Goal: Task Accomplishment & Management: Manage account settings

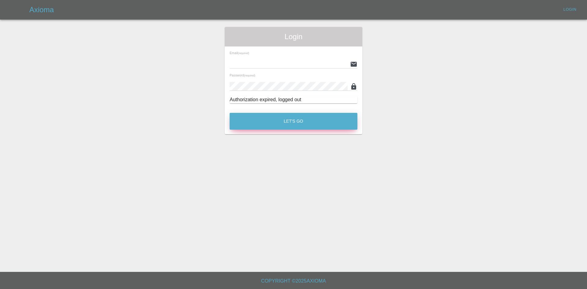
type input "[EMAIL_ADDRESS][DOMAIN_NAME]"
click at [285, 127] on button "Let's Go" at bounding box center [294, 121] width 128 height 17
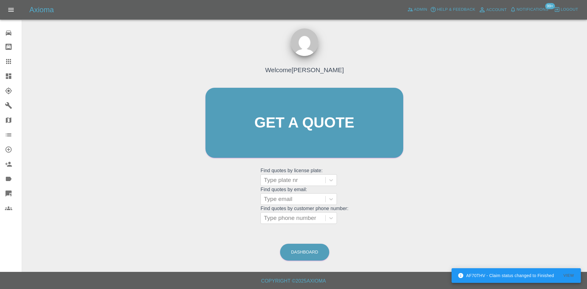
drag, startPoint x: 9, startPoint y: 73, endPoint x: 54, endPoint y: 77, distance: 44.2
click at [9, 73] on icon at bounding box center [8, 75] width 7 height 7
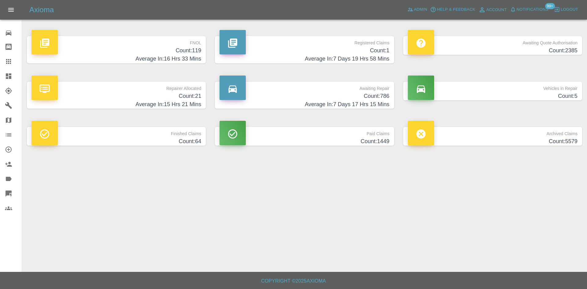
click at [352, 98] on h4 "Count: 786" at bounding box center [305, 96] width 170 height 8
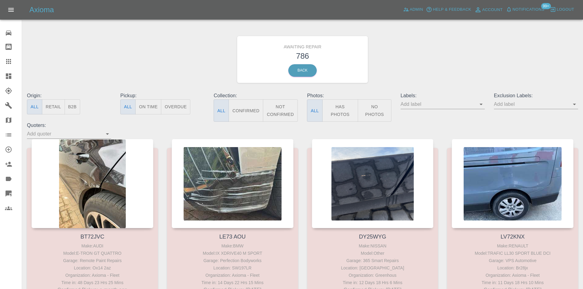
drag, startPoint x: 9, startPoint y: 65, endPoint x: 70, endPoint y: 114, distance: 78.8
click at [9, 65] on link "Claims" at bounding box center [11, 61] width 22 height 15
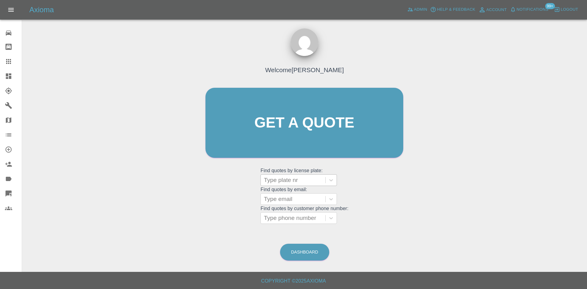
click at [305, 180] on div at bounding box center [293, 180] width 58 height 9
click at [306, 176] on div at bounding box center [293, 180] width 58 height 9
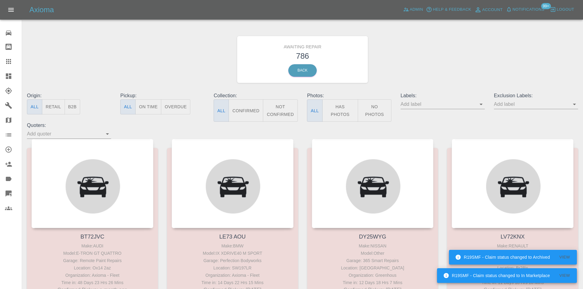
click at [73, 108] on button "B2B" at bounding box center [73, 106] width 16 height 15
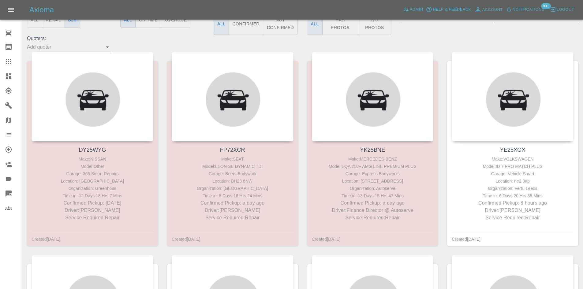
scroll to position [92, 0]
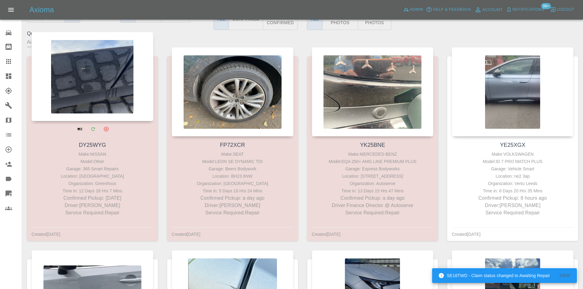
drag, startPoint x: 11, startPoint y: 76, endPoint x: 63, endPoint y: 76, distance: 52.3
click at [11, 76] on icon at bounding box center [9, 76] width 6 height 6
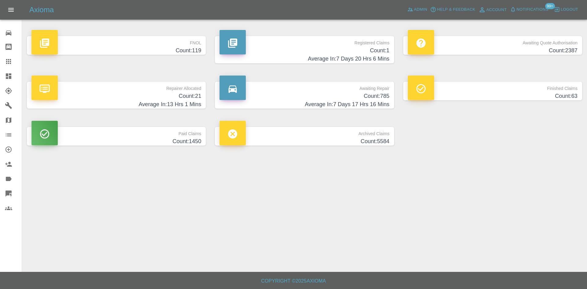
click at [187, 96] on h4 "Count: 21" at bounding box center [116, 96] width 170 height 8
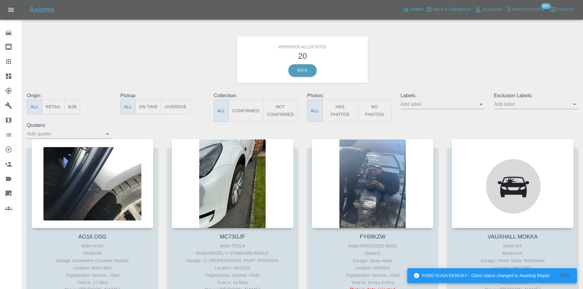
click at [74, 107] on button "B2B" at bounding box center [73, 106] width 16 height 15
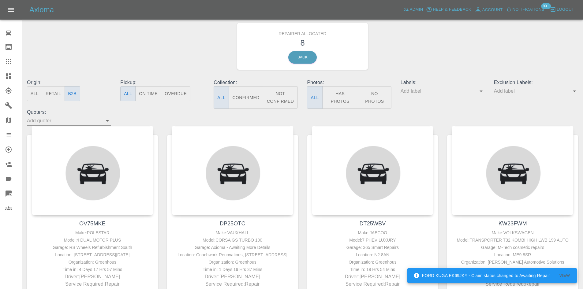
scroll to position [31, 0]
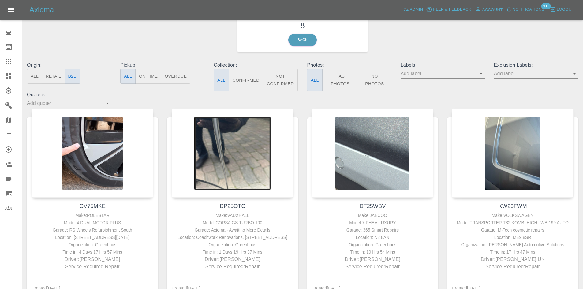
type button "b2b"
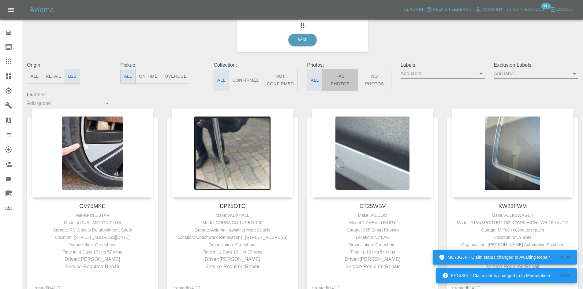
click at [343, 78] on button "Has Photos" at bounding box center [340, 80] width 36 height 22
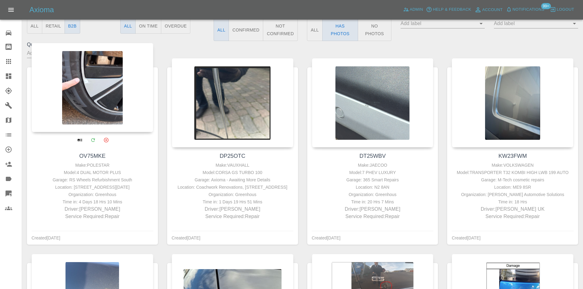
scroll to position [92, 0]
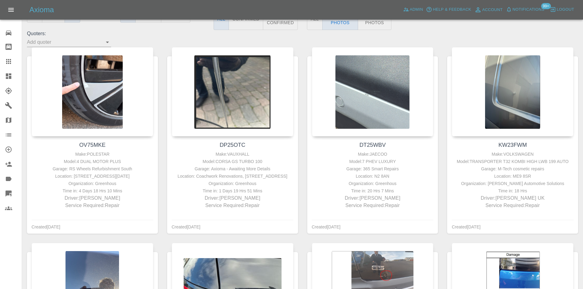
drag, startPoint x: 85, startPoint y: 64, endPoint x: 161, endPoint y: 44, distance: 79.1
click at [161, 44] on div "Origin: All Retail B2B Pickup: All On Time Overdue Collection: All Confirmed No…" at bounding box center [302, 23] width 560 height 47
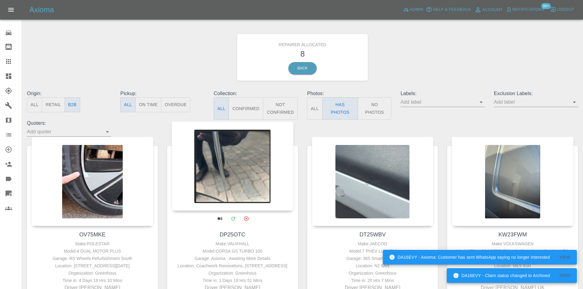
scroll to position [0, 0]
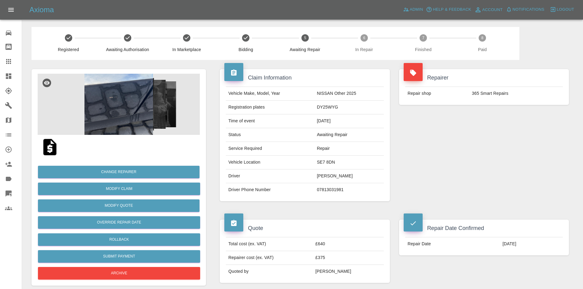
click at [130, 109] on img at bounding box center [119, 104] width 162 height 61
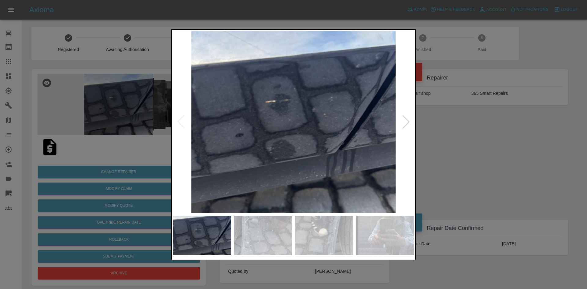
click at [306, 152] on img at bounding box center [293, 122] width 241 height 182
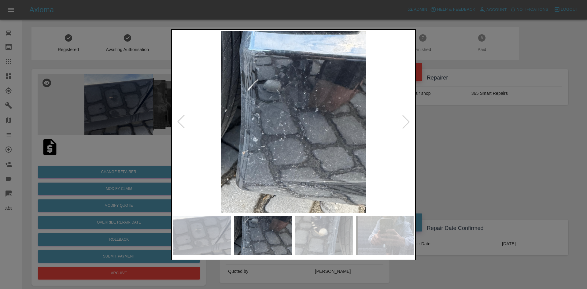
click at [294, 147] on img at bounding box center [293, 122] width 241 height 182
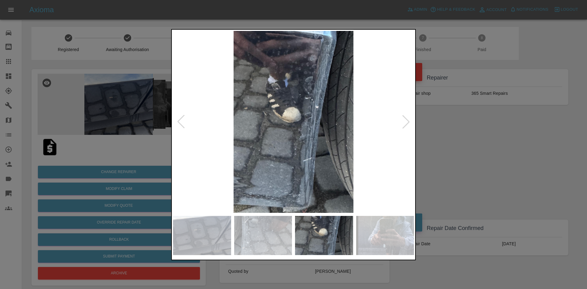
click at [293, 146] on img at bounding box center [293, 122] width 241 height 182
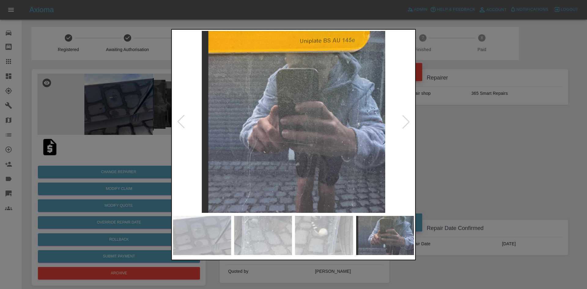
click at [279, 150] on img at bounding box center [293, 122] width 241 height 182
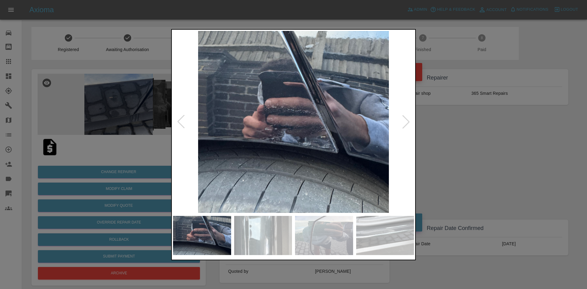
click at [297, 151] on img at bounding box center [293, 122] width 241 height 182
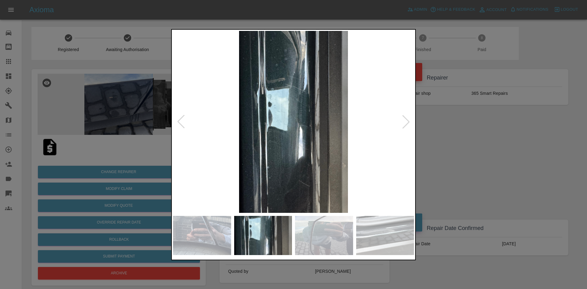
click at [255, 142] on img at bounding box center [293, 122] width 241 height 182
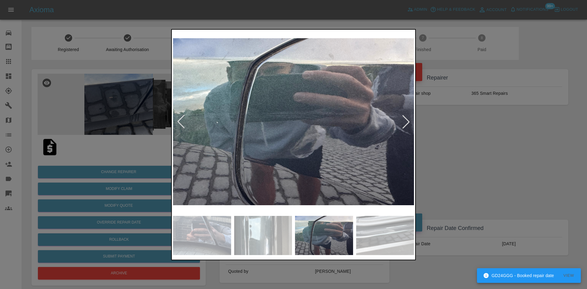
click at [122, 66] on div at bounding box center [293, 144] width 587 height 289
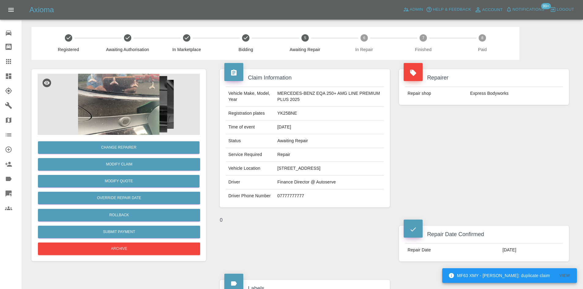
click at [479, 94] on td "Express Bodyworks" at bounding box center [514, 93] width 95 height 13
copy td "Express"
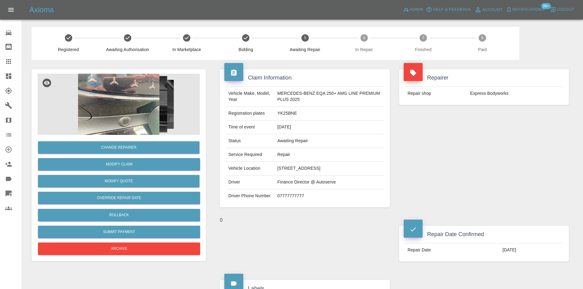
click at [289, 113] on td "YK25BNE" at bounding box center [329, 114] width 109 height 14
copy td "YK25BNE"
drag, startPoint x: 310, startPoint y: 123, endPoint x: 306, endPoint y: 123, distance: 3.7
click at [310, 123] on td "18/09/2025" at bounding box center [329, 127] width 109 height 14
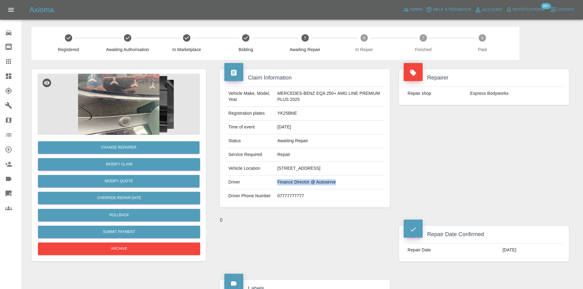
drag, startPoint x: 337, startPoint y: 189, endPoint x: 275, endPoint y: 189, distance: 62.7
click at [275, 189] on tr "Driver Finance Director @ Autoserve" at bounding box center [304, 183] width 157 height 14
copy tr "Finance Director @ Autoserve"
click at [142, 118] on img at bounding box center [119, 104] width 162 height 61
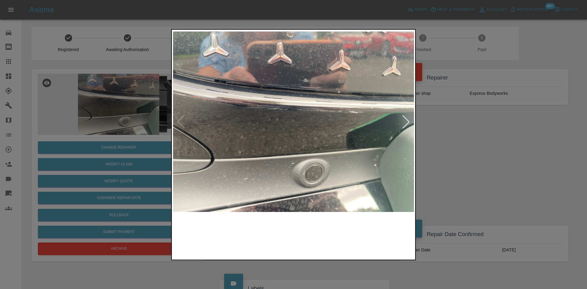
click at [325, 158] on img at bounding box center [293, 122] width 241 height 182
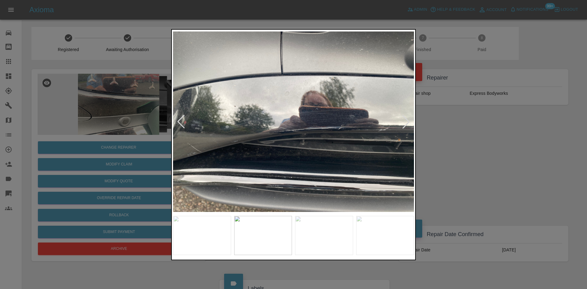
click at [290, 145] on img at bounding box center [293, 122] width 241 height 182
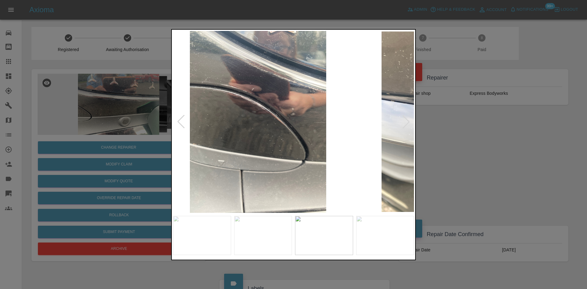
click at [244, 122] on img at bounding box center [258, 122] width 241 height 182
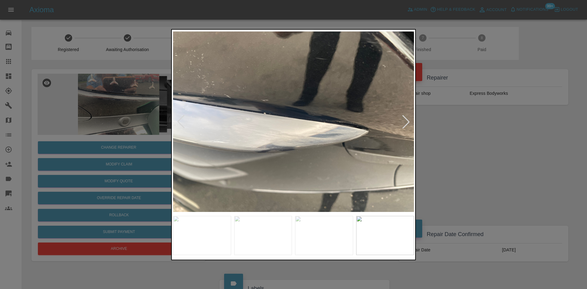
click at [196, 111] on img at bounding box center [293, 122] width 241 height 182
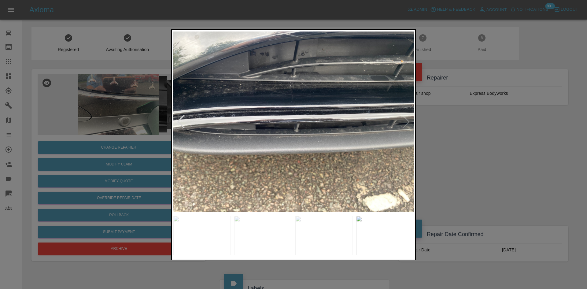
click at [102, 89] on div at bounding box center [293, 144] width 587 height 289
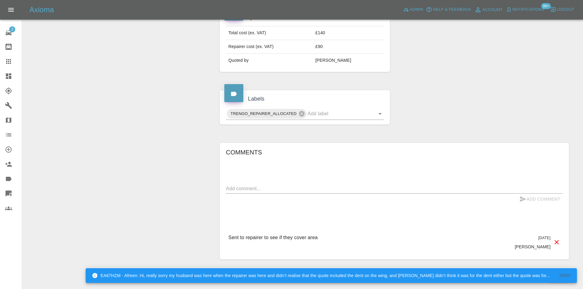
scroll to position [245, 0]
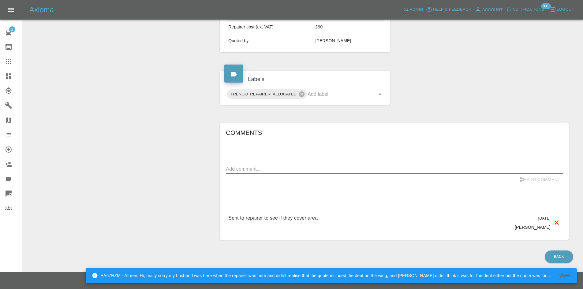
click at [261, 169] on textarea at bounding box center [394, 168] width 337 height 7
paste textarea "[PERSON_NAME] has spoken to [PERSON_NAME] and the wheel machine will be ready a…"
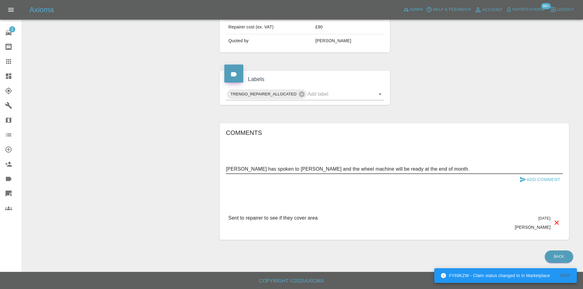
type textarea "[PERSON_NAME] has spoken to [PERSON_NAME] and the wheel machine will be ready a…"
click at [548, 182] on button "Add Comment" at bounding box center [540, 179] width 46 height 11
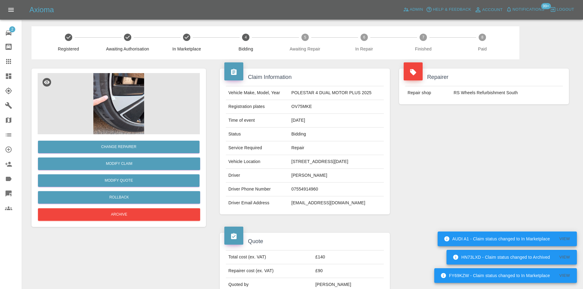
scroll to position [0, 0]
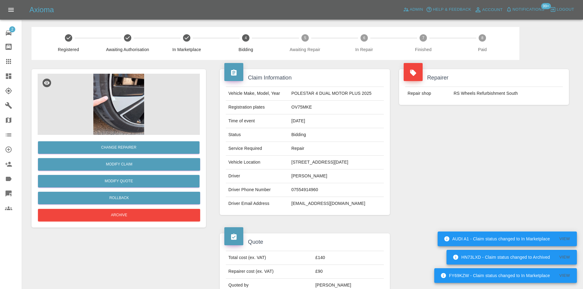
click at [118, 114] on img at bounding box center [119, 104] width 162 height 61
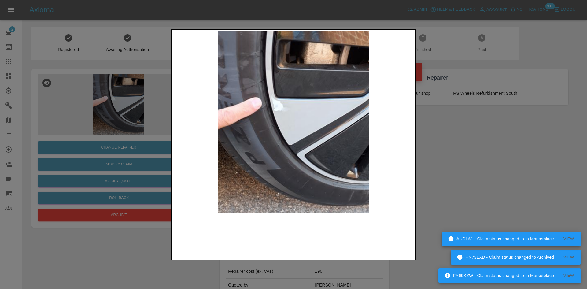
click at [262, 143] on img at bounding box center [293, 122] width 241 height 182
click at [260, 143] on img at bounding box center [293, 122] width 241 height 182
click at [184, 138] on img at bounding box center [293, 122] width 241 height 182
drag, startPoint x: 77, startPoint y: 105, endPoint x: 167, endPoint y: 20, distance: 123.3
click at [81, 105] on div at bounding box center [293, 144] width 587 height 289
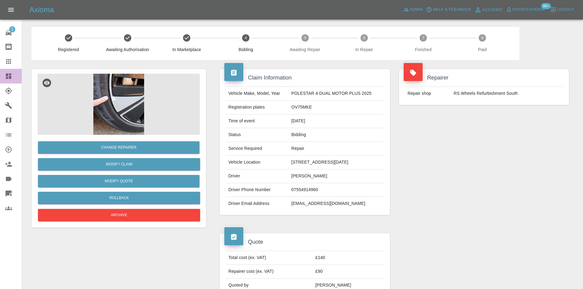
click at [10, 76] on icon at bounding box center [9, 76] width 6 height 6
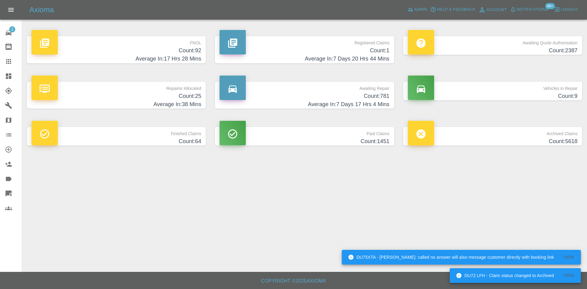
click at [158, 51] on h4 "Count: 92" at bounding box center [116, 50] width 170 height 8
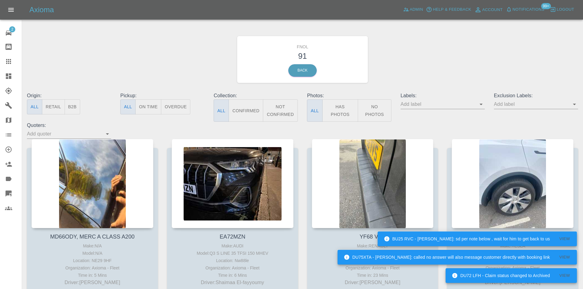
click at [343, 107] on button "Has Photos" at bounding box center [340, 110] width 36 height 22
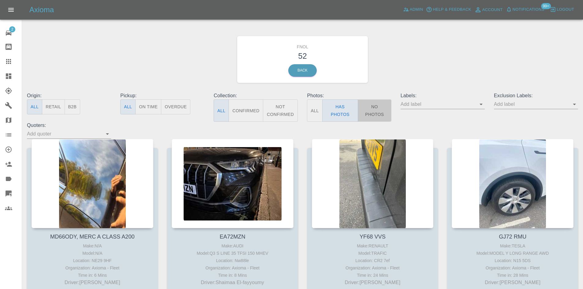
click at [375, 109] on button "No Photos" at bounding box center [374, 110] width 34 height 22
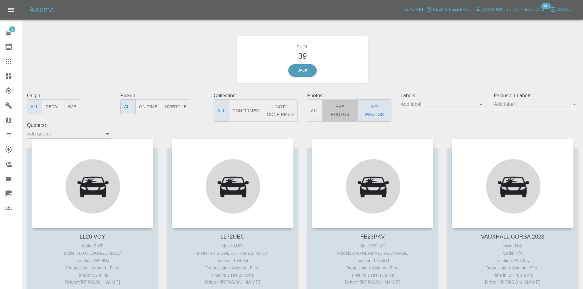
click at [348, 109] on button "Has Photos" at bounding box center [340, 110] width 36 height 22
click at [505, 106] on input "text" at bounding box center [531, 103] width 75 height 9
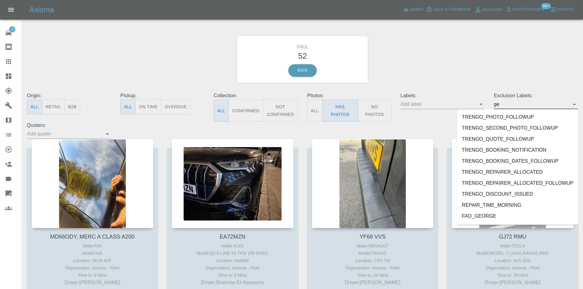
type input "geo"
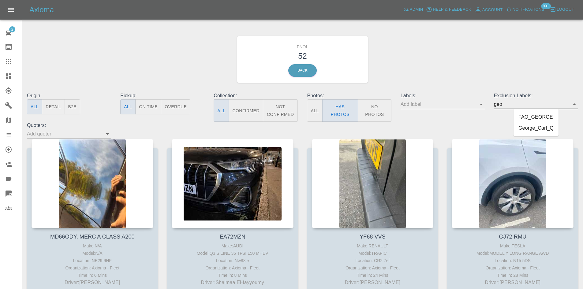
click at [535, 128] on li "George_Carl_Q" at bounding box center [535, 128] width 45 height 11
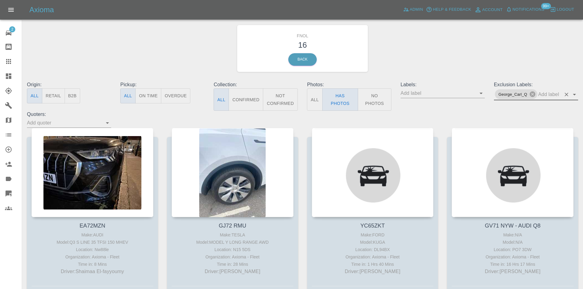
scroll to position [92, 0]
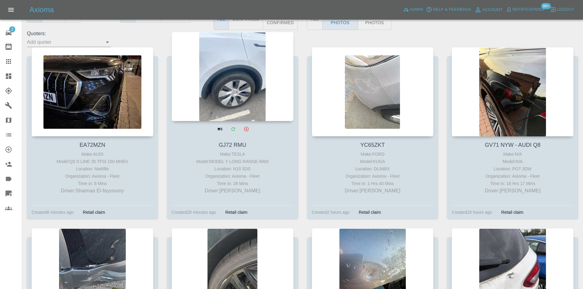
drag, startPoint x: 182, startPoint y: 58, endPoint x: 223, endPoint y: 55, distance: 41.7
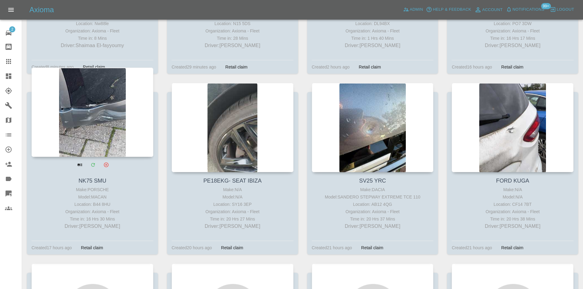
scroll to position [245, 0]
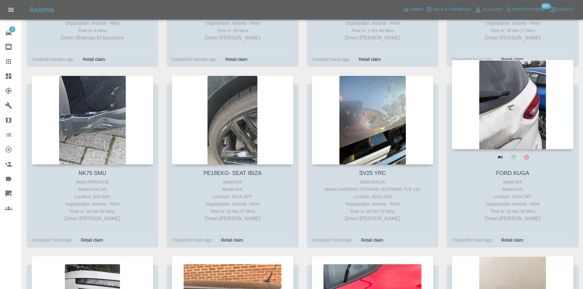
drag, startPoint x: 359, startPoint y: 98, endPoint x: 502, endPoint y: 111, distance: 144.0
click at [365, 102] on div at bounding box center [373, 119] width 122 height 89
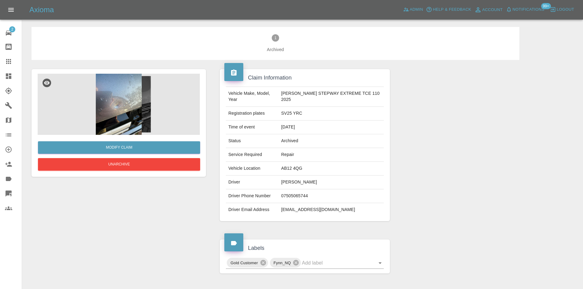
drag, startPoint x: 10, startPoint y: 77, endPoint x: 120, endPoint y: 8, distance: 130.1
click at [10, 77] on icon at bounding box center [9, 76] width 6 height 6
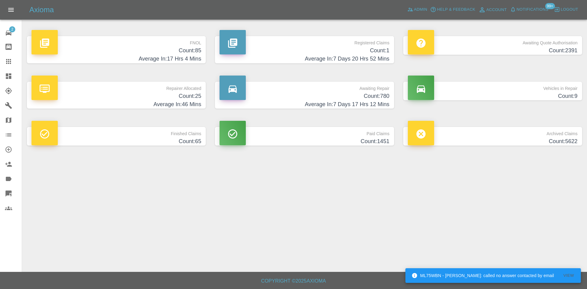
click at [181, 49] on h4 "Count: 85" at bounding box center [116, 50] width 170 height 8
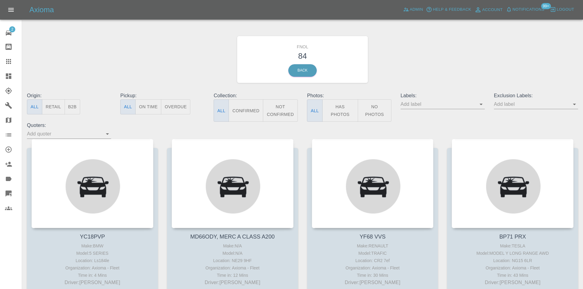
drag, startPoint x: 340, startPoint y: 111, endPoint x: 336, endPoint y: 113, distance: 4.4
click at [340, 111] on button "Has Photos" at bounding box center [340, 110] width 36 height 22
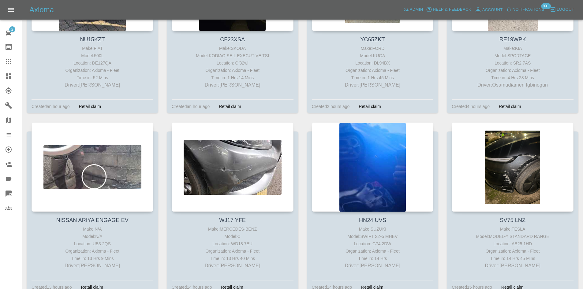
scroll to position [398, 0]
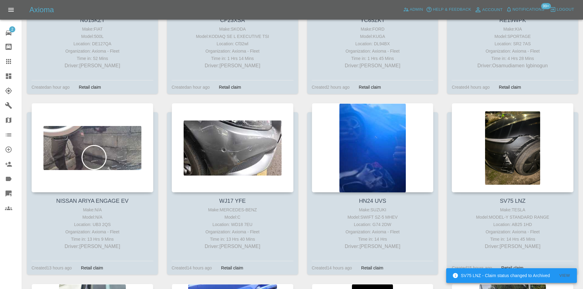
drag, startPoint x: 10, startPoint y: 66, endPoint x: 11, endPoint y: 77, distance: 10.7
click at [10, 66] on link "Claims" at bounding box center [11, 61] width 22 height 15
click at [11, 77] on icon at bounding box center [9, 76] width 6 height 6
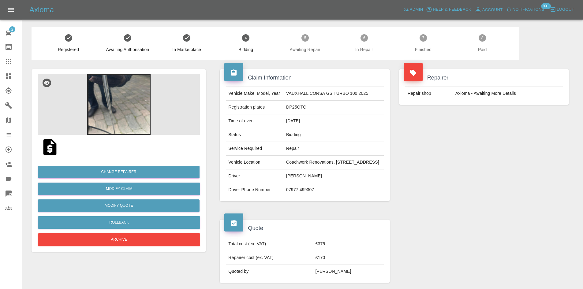
click at [114, 110] on img at bounding box center [119, 104] width 162 height 61
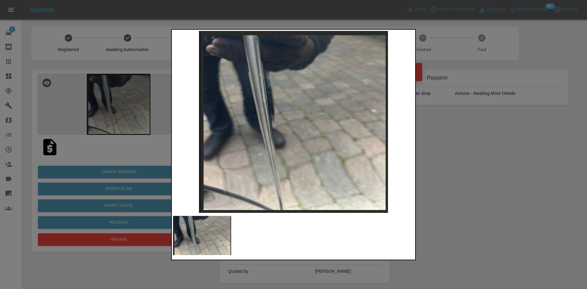
click at [315, 132] on img at bounding box center [293, 122] width 241 height 182
click at [308, 139] on img at bounding box center [293, 122] width 241 height 182
click at [324, 142] on img at bounding box center [293, 122] width 241 height 182
click at [302, 138] on img at bounding box center [293, 122] width 241 height 182
click at [123, 111] on div at bounding box center [293, 144] width 587 height 289
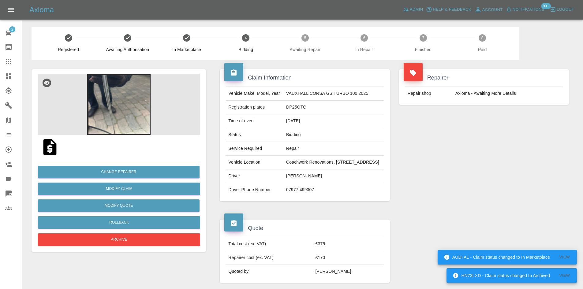
click at [116, 112] on img at bounding box center [119, 104] width 162 height 61
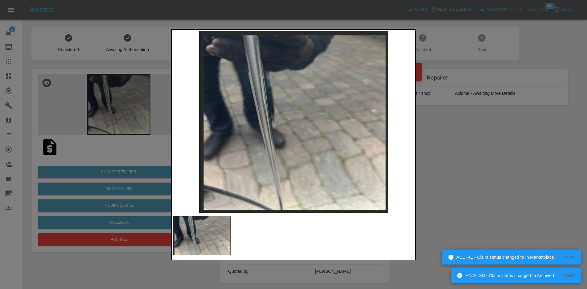
click at [269, 136] on img at bounding box center [293, 122] width 241 height 182
click at [266, 138] on img at bounding box center [293, 122] width 241 height 182
click at [276, 125] on img at bounding box center [293, 122] width 241 height 182
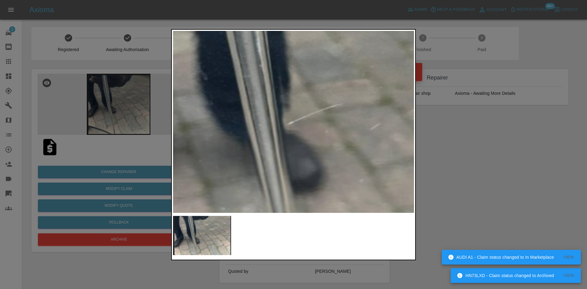
click at [136, 125] on div at bounding box center [293, 144] width 587 height 289
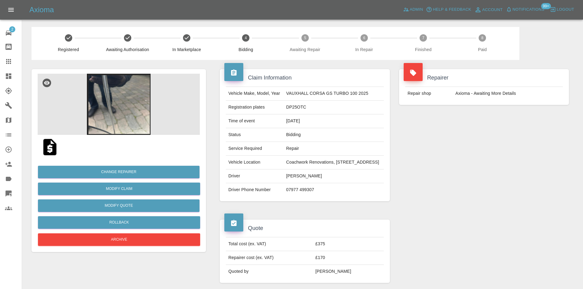
click at [111, 98] on img at bounding box center [119, 104] width 162 height 61
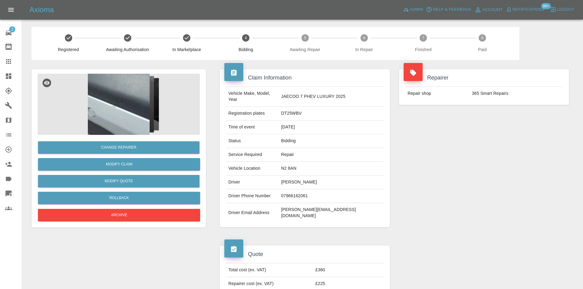
click at [140, 90] on img at bounding box center [119, 104] width 162 height 61
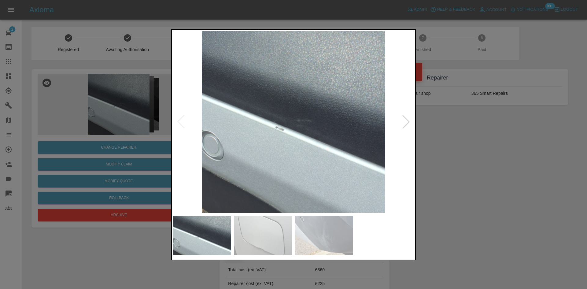
click at [275, 133] on img at bounding box center [293, 122] width 241 height 182
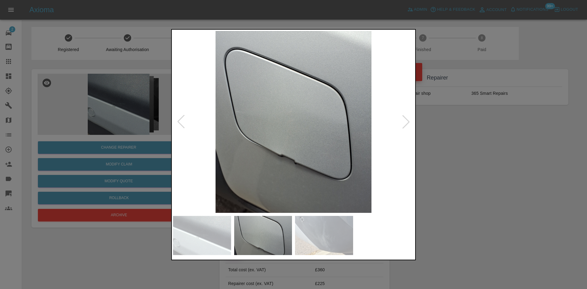
click at [255, 131] on img at bounding box center [293, 122] width 241 height 182
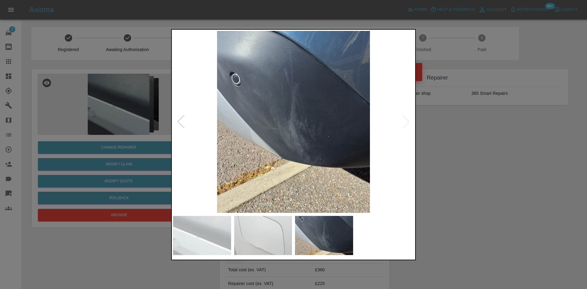
click at [259, 128] on img at bounding box center [293, 122] width 241 height 182
click at [201, 126] on img at bounding box center [293, 122] width 241 height 182
click at [130, 101] on div at bounding box center [293, 144] width 587 height 289
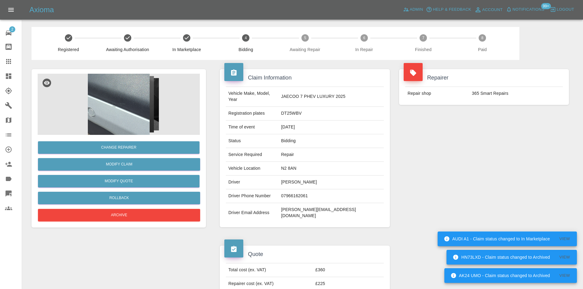
click at [123, 119] on img at bounding box center [119, 104] width 162 height 61
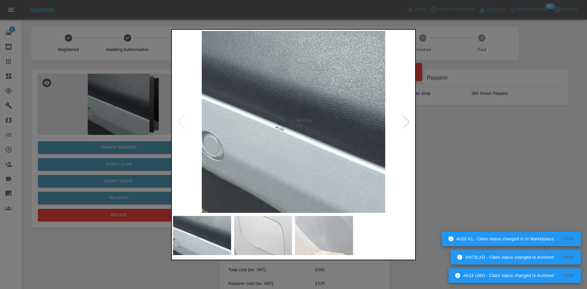
click at [323, 141] on img at bounding box center [293, 122] width 241 height 182
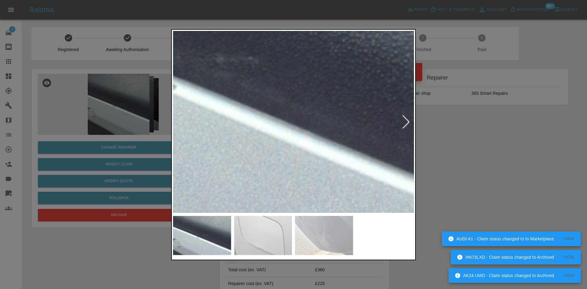
click at [323, 141] on img at bounding box center [204, 63] width 723 height 546
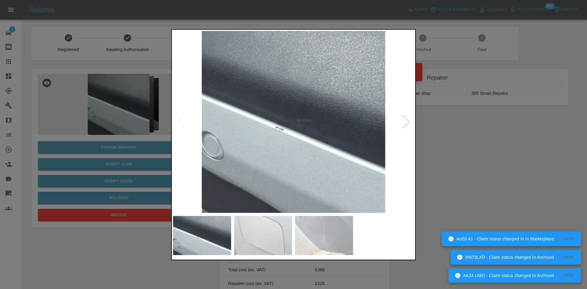
click at [296, 149] on img at bounding box center [293, 122] width 241 height 182
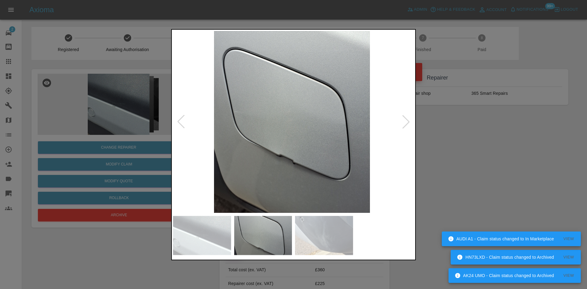
click at [269, 148] on img at bounding box center [292, 122] width 241 height 182
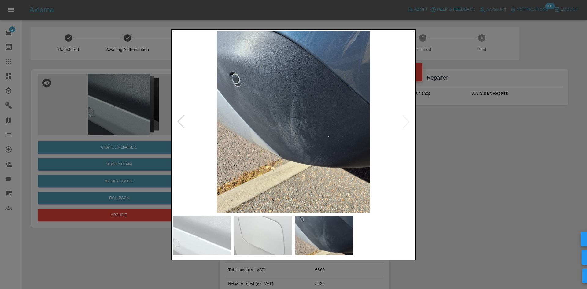
click at [250, 135] on img at bounding box center [293, 122] width 241 height 182
click at [259, 122] on img at bounding box center [293, 122] width 241 height 182
drag, startPoint x: 75, startPoint y: 92, endPoint x: 152, endPoint y: 39, distance: 93.7
click at [76, 92] on div at bounding box center [293, 144] width 587 height 289
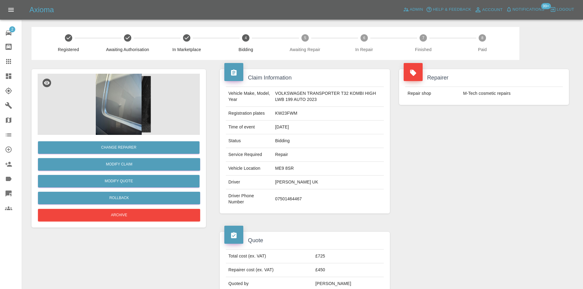
click at [129, 101] on img at bounding box center [119, 104] width 162 height 61
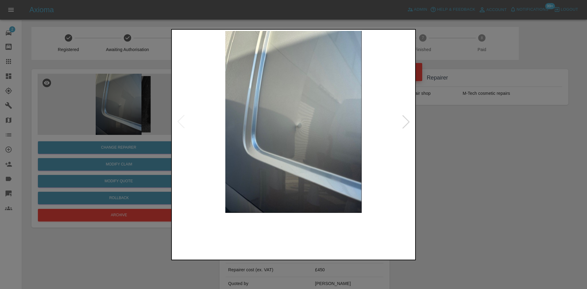
click at [314, 150] on img at bounding box center [293, 122] width 241 height 182
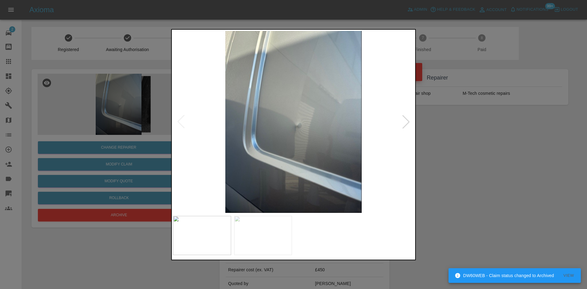
click at [261, 144] on img at bounding box center [293, 122] width 241 height 182
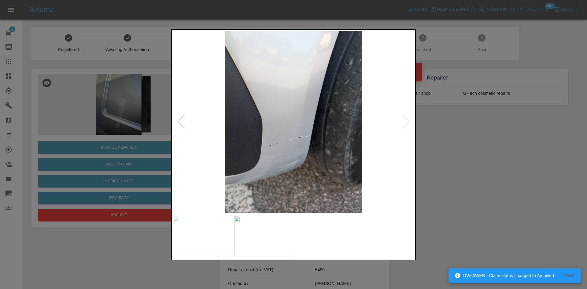
click at [261, 143] on img at bounding box center [293, 122] width 241 height 182
click at [221, 142] on img at bounding box center [293, 122] width 241 height 182
click at [123, 98] on div at bounding box center [293, 144] width 587 height 289
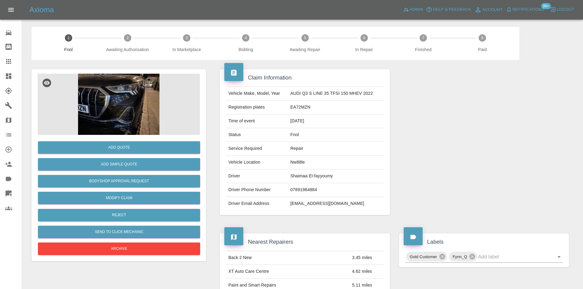
click at [149, 131] on img at bounding box center [119, 104] width 162 height 61
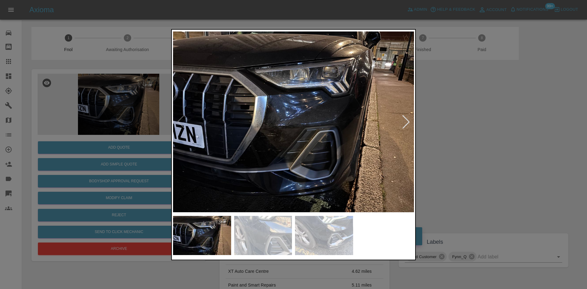
click at [283, 134] on img at bounding box center [293, 122] width 241 height 182
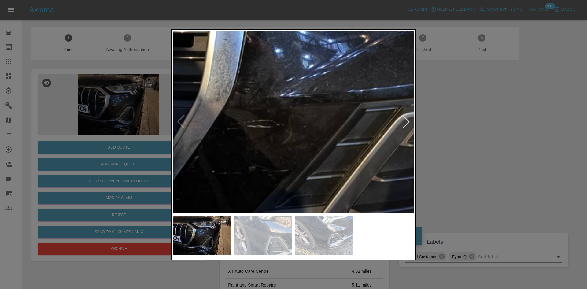
click at [283, 134] on img at bounding box center [325, 85] width 723 height 546
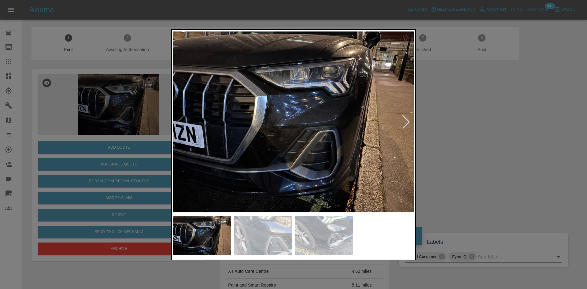
click at [265, 142] on img at bounding box center [293, 122] width 241 height 182
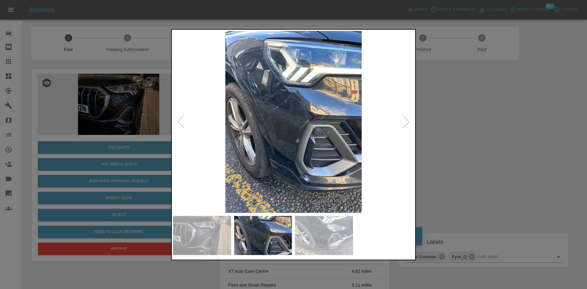
click at [295, 139] on img at bounding box center [293, 122] width 241 height 182
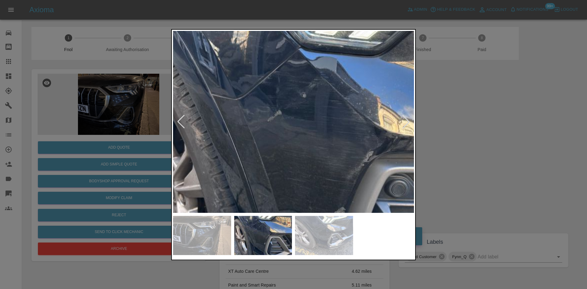
click at [291, 159] on img at bounding box center [327, 157] width 723 height 546
click at [291, 159] on img at bounding box center [327, 158] width 723 height 546
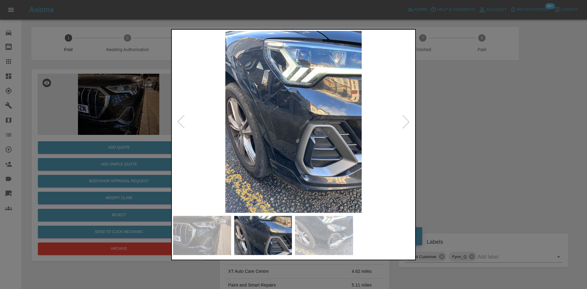
click at [288, 160] on img at bounding box center [293, 122] width 241 height 182
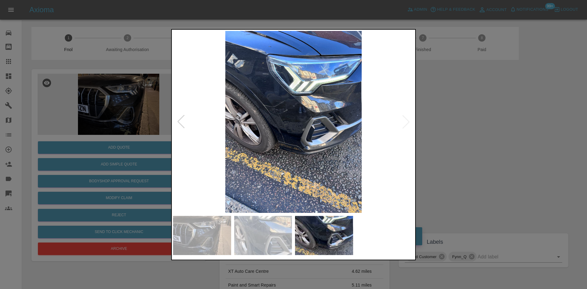
click at [279, 110] on img at bounding box center [293, 122] width 241 height 182
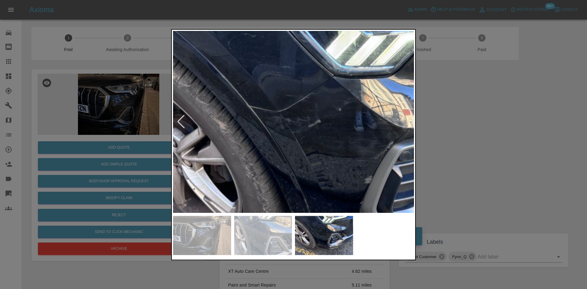
click at [279, 110] on img at bounding box center [338, 156] width 723 height 546
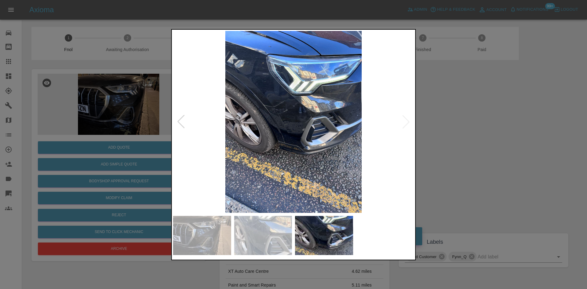
click at [286, 147] on img at bounding box center [293, 122] width 241 height 182
click at [203, 143] on img at bounding box center [293, 122] width 241 height 182
click at [272, 137] on img at bounding box center [293, 122] width 241 height 182
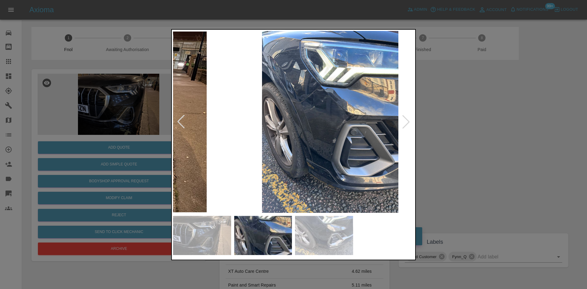
click at [328, 137] on img at bounding box center [330, 122] width 241 height 182
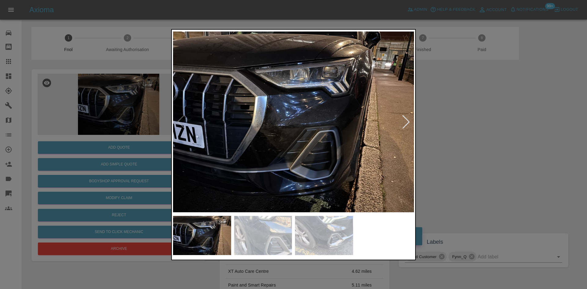
click at [285, 127] on img at bounding box center [293, 122] width 241 height 182
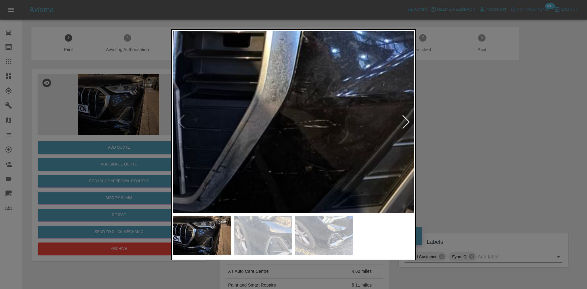
click at [327, 124] on img at bounding box center [382, 85] width 723 height 546
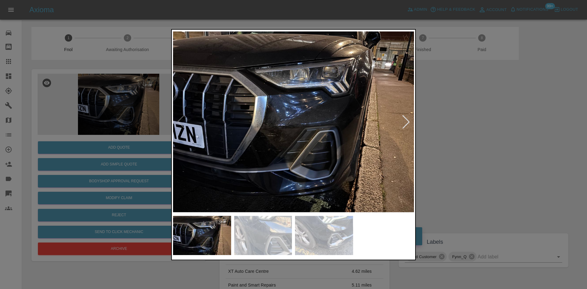
click at [82, 114] on div at bounding box center [293, 144] width 587 height 289
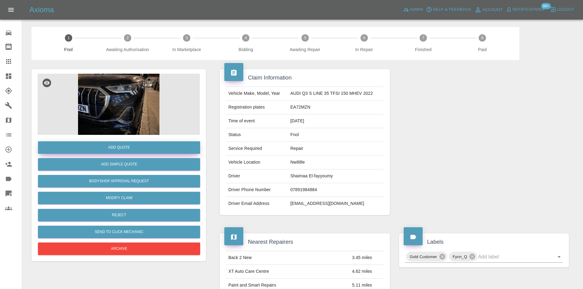
click at [117, 146] on button "Add Quote" at bounding box center [119, 147] width 162 height 13
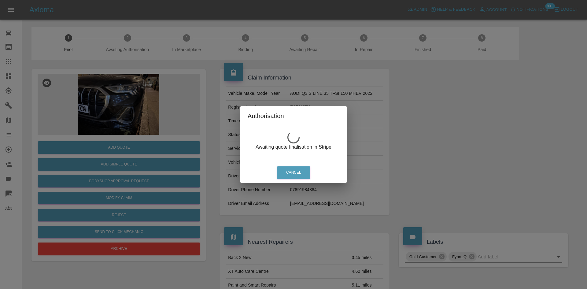
click at [49, 79] on div "Authorisation Awaiting quote finalisation in Stripe Cancel" at bounding box center [293, 144] width 587 height 289
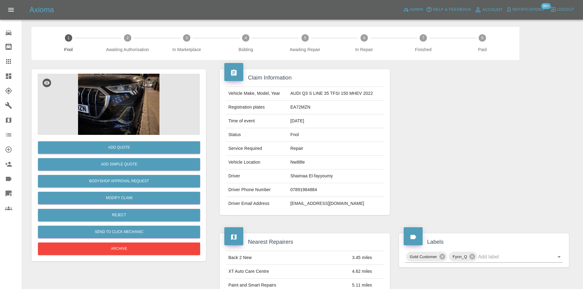
click at [108, 104] on img at bounding box center [119, 104] width 162 height 61
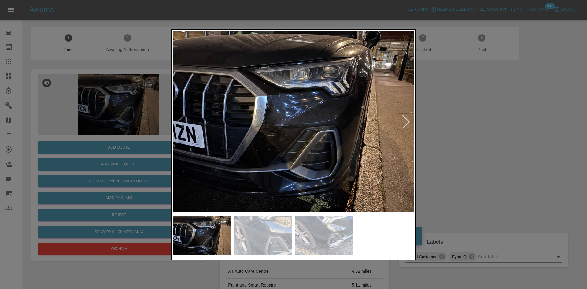
drag, startPoint x: 118, startPoint y: 119, endPoint x: 308, endPoint y: 144, distance: 191.6
click at [306, 142] on div at bounding box center [293, 144] width 587 height 289
click at [314, 148] on img at bounding box center [293, 122] width 241 height 182
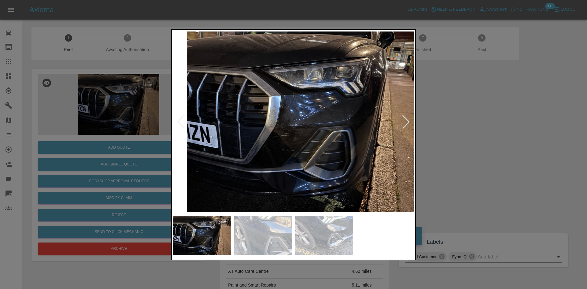
click at [215, 152] on img at bounding box center [307, 122] width 241 height 182
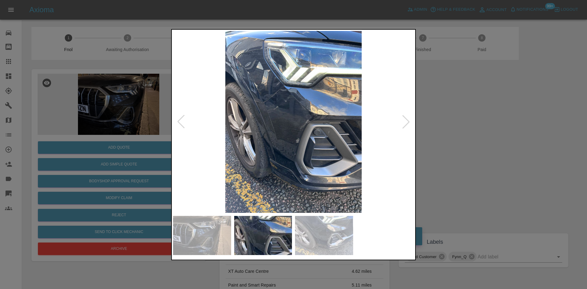
click at [190, 157] on img at bounding box center [293, 122] width 241 height 182
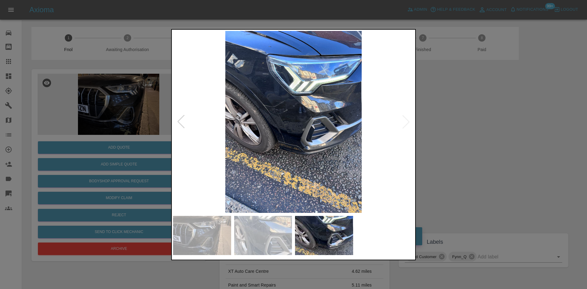
click at [272, 116] on img at bounding box center [293, 122] width 241 height 182
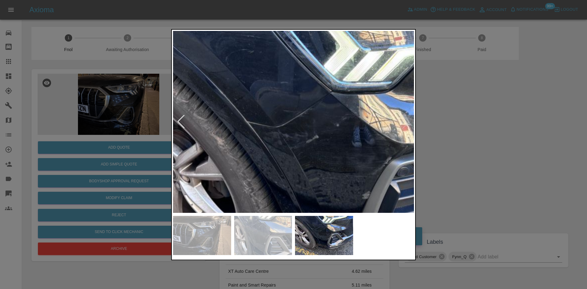
click at [297, 114] on img at bounding box center [336, 172] width 723 height 546
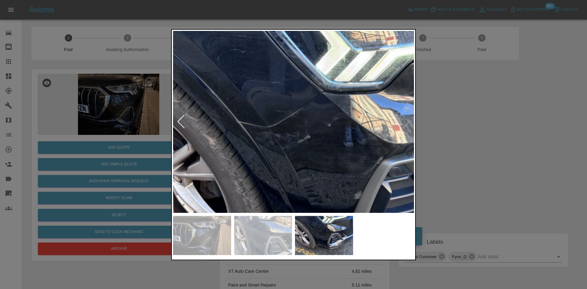
click at [321, 149] on img at bounding box center [328, 172] width 723 height 546
click at [285, 118] on img at bounding box center [328, 172] width 723 height 546
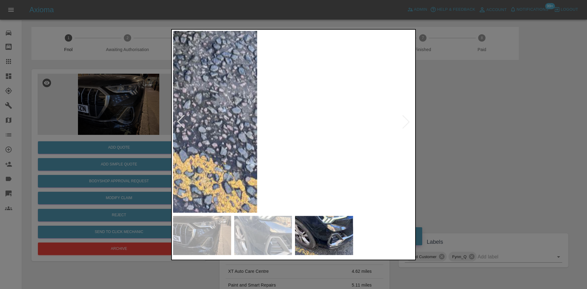
click at [102, 78] on div at bounding box center [293, 144] width 587 height 289
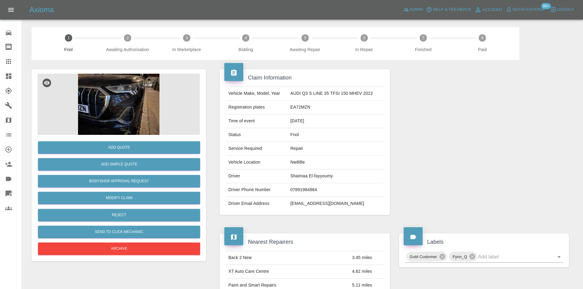
click at [115, 114] on img at bounding box center [119, 104] width 162 height 61
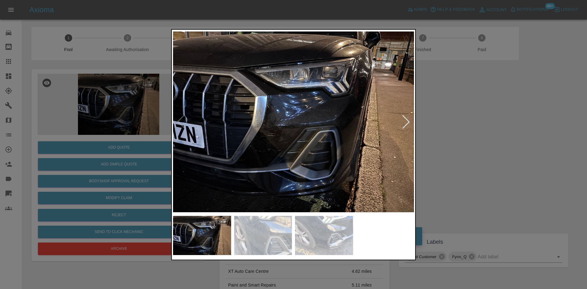
click at [134, 95] on div at bounding box center [293, 144] width 587 height 289
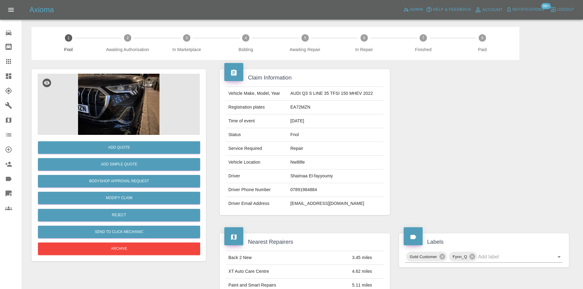
click at [145, 114] on img at bounding box center [119, 104] width 162 height 61
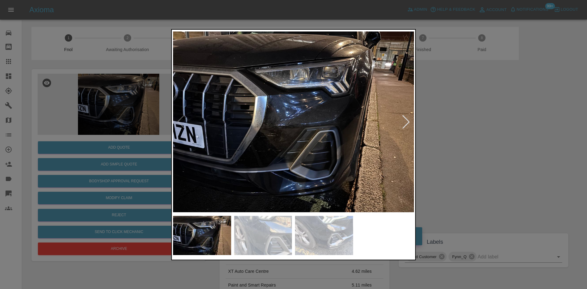
click at [274, 112] on img at bounding box center [293, 122] width 241 height 182
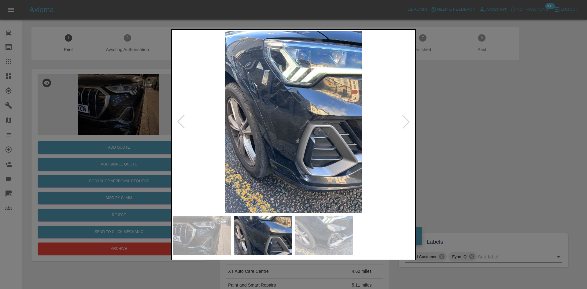
click at [228, 111] on img at bounding box center [293, 122] width 241 height 182
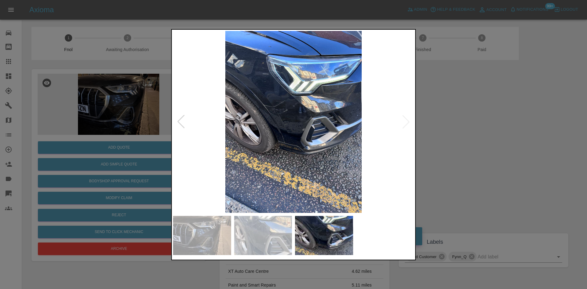
click at [236, 128] on img at bounding box center [293, 122] width 241 height 182
click at [188, 135] on img at bounding box center [293, 122] width 241 height 182
drag, startPoint x: 55, startPoint y: 114, endPoint x: 109, endPoint y: 155, distance: 67.5
click at [60, 119] on div at bounding box center [293, 144] width 587 height 289
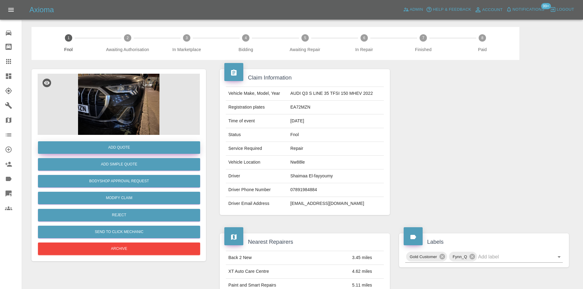
click at [119, 145] on button "Add Quote" at bounding box center [119, 147] width 162 height 13
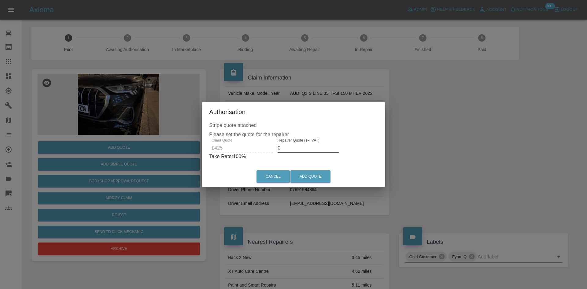
drag, startPoint x: 284, startPoint y: 148, endPoint x: 187, endPoint y: 152, distance: 97.3
click at [206, 156] on div "Stripe quote attached Please set the quote for the repairer Client Quote £425 R…" at bounding box center [293, 144] width 183 height 45
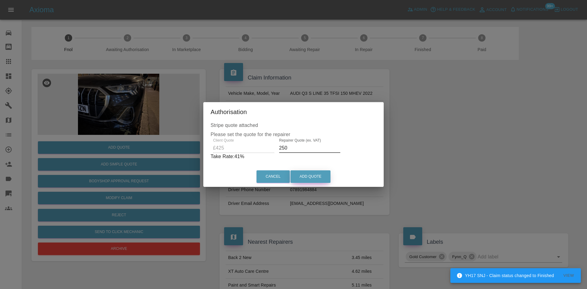
type input "250"
click at [311, 173] on button "Add Quote" at bounding box center [311, 176] width 40 height 13
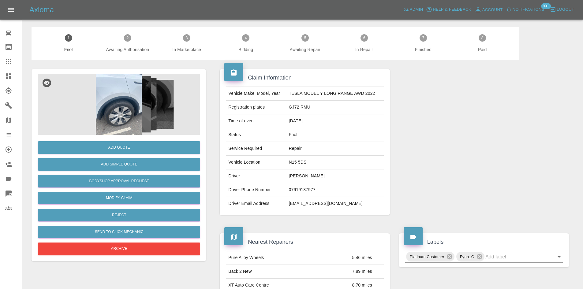
click at [109, 97] on img at bounding box center [119, 104] width 162 height 61
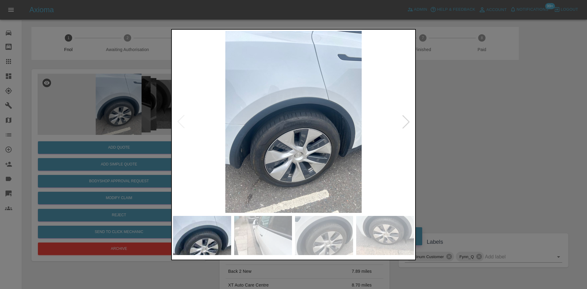
click at [284, 123] on img at bounding box center [293, 122] width 241 height 182
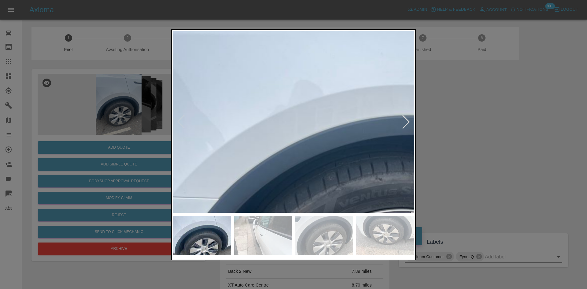
click at [305, 146] on img at bounding box center [365, 190] width 723 height 546
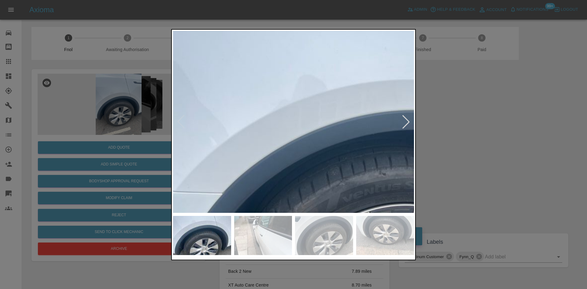
click at [319, 59] on img at bounding box center [369, 185] width 723 height 546
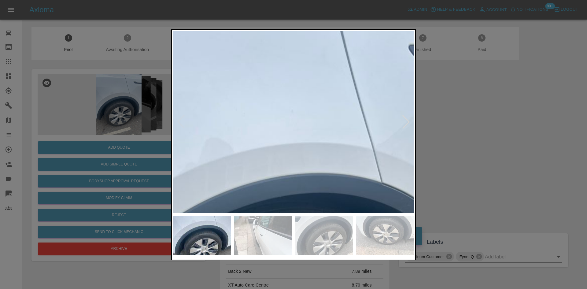
click at [310, 102] on img at bounding box center [276, 248] width 723 height 546
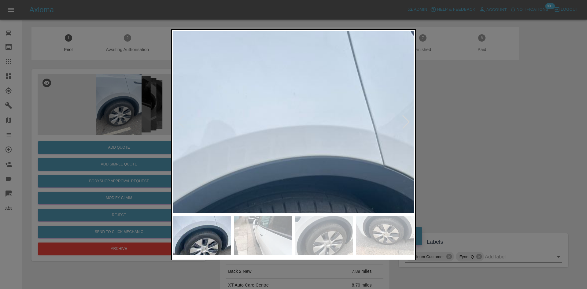
click at [246, 181] on img at bounding box center [278, 230] width 723 height 546
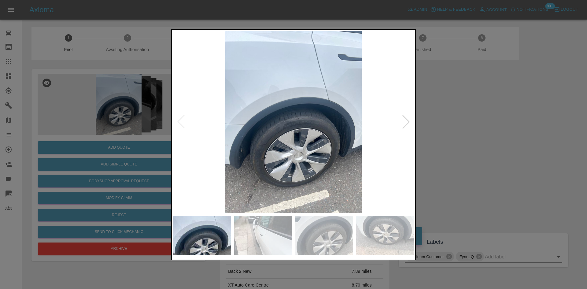
click at [265, 169] on img at bounding box center [293, 122] width 241 height 182
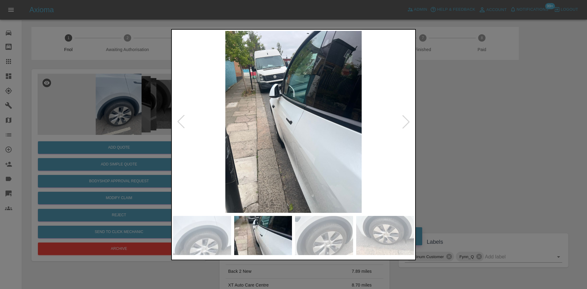
click at [288, 134] on img at bounding box center [293, 122] width 241 height 182
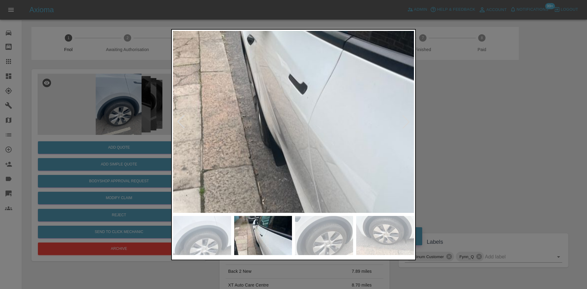
click at [288, 133] on img at bounding box center [311, 86] width 723 height 546
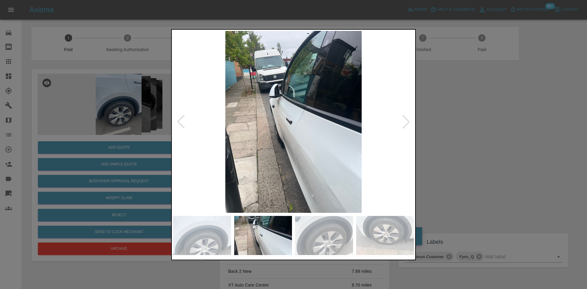
click at [280, 173] on img at bounding box center [293, 122] width 241 height 182
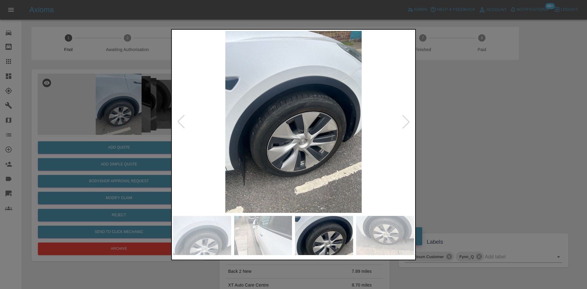
click at [298, 123] on img at bounding box center [293, 122] width 241 height 182
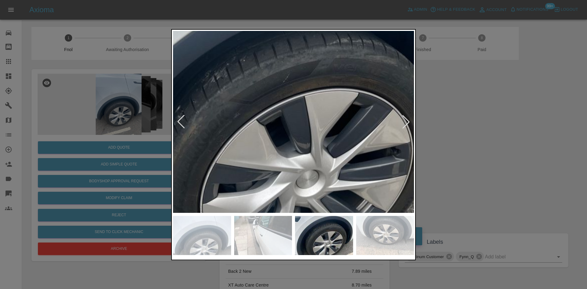
click at [298, 123] on img at bounding box center [279, 119] width 723 height 546
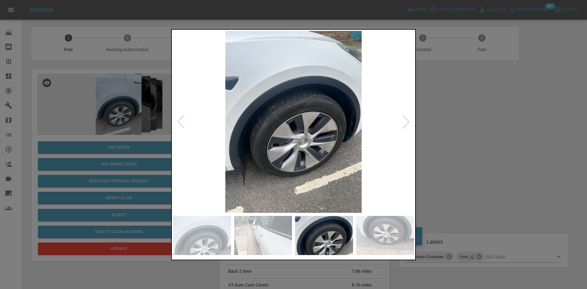
click at [275, 151] on img at bounding box center [293, 122] width 241 height 182
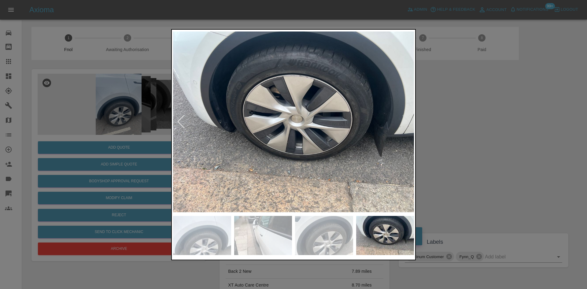
click at [221, 143] on img at bounding box center [293, 122] width 241 height 182
click at [318, 82] on img at bounding box center [293, 122] width 241 height 182
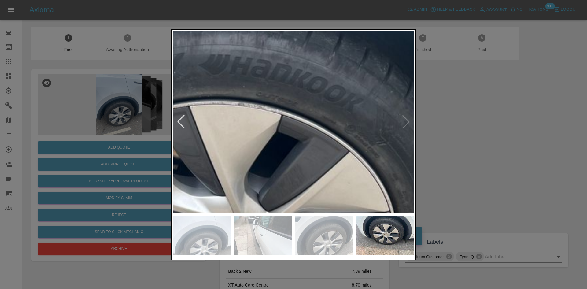
click at [295, 135] on img at bounding box center [220, 242] width 723 height 546
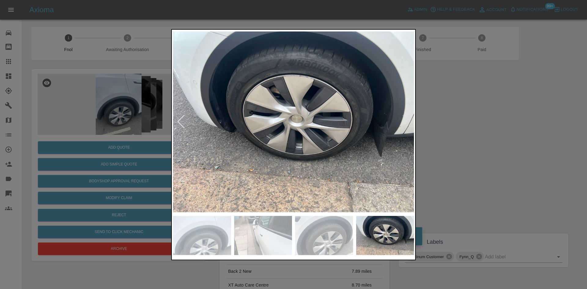
click at [317, 143] on img at bounding box center [293, 122] width 241 height 182
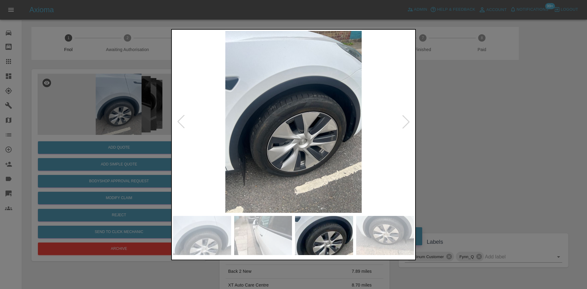
click at [287, 90] on img at bounding box center [293, 122] width 241 height 182
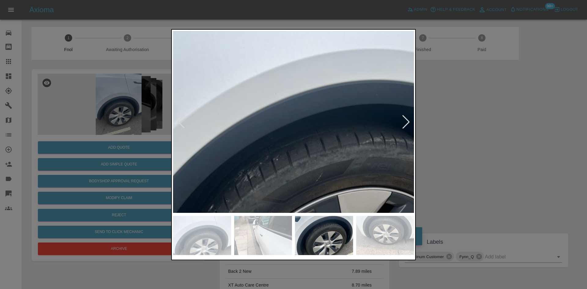
click at [287, 90] on img at bounding box center [312, 218] width 723 height 546
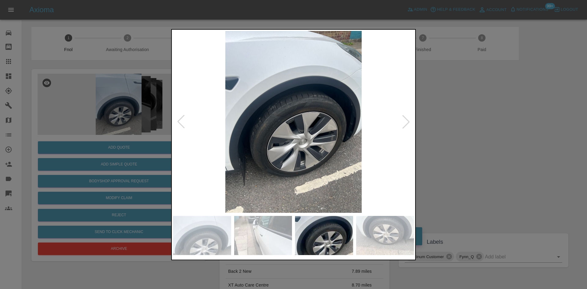
click at [302, 139] on img at bounding box center [293, 122] width 241 height 182
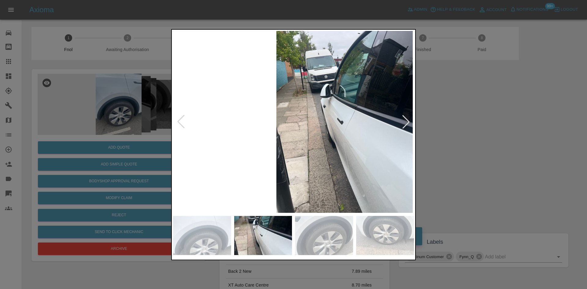
click at [329, 128] on img at bounding box center [344, 122] width 241 height 182
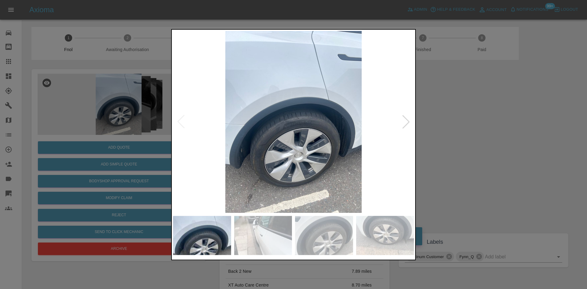
click at [265, 101] on img at bounding box center [293, 122] width 241 height 182
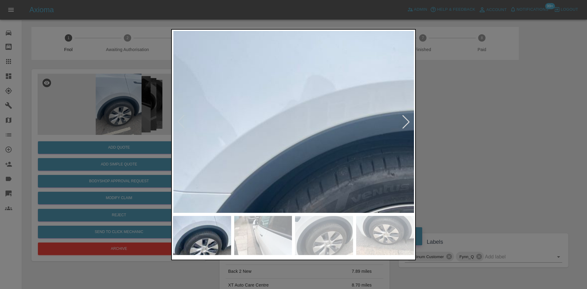
click at [265, 101] on img at bounding box center [378, 185] width 723 height 546
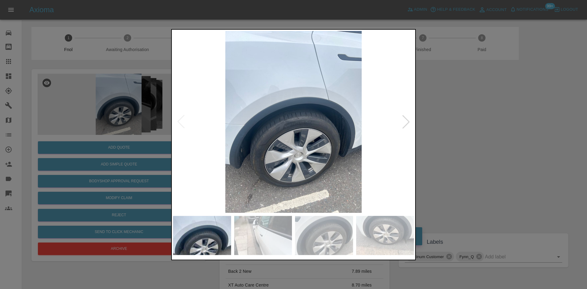
click at [298, 126] on img at bounding box center [293, 122] width 241 height 182
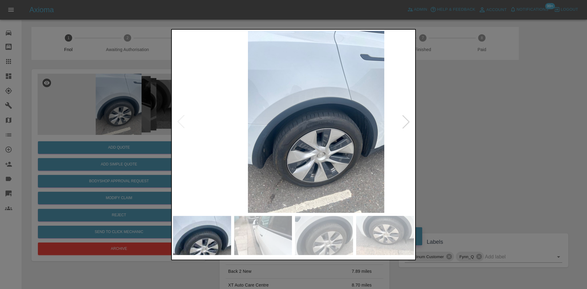
click at [318, 132] on img at bounding box center [316, 122] width 241 height 182
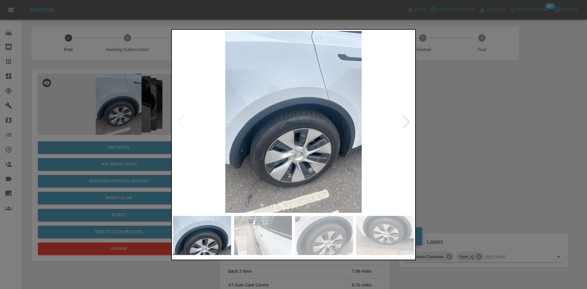
click at [253, 123] on img at bounding box center [293, 122] width 241 height 182
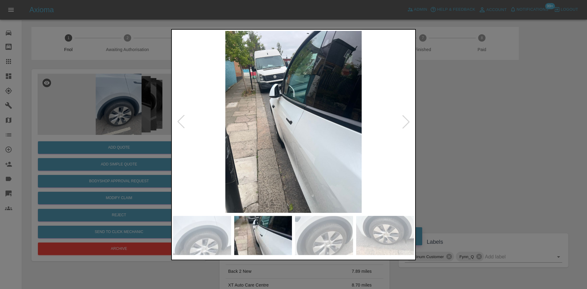
click at [290, 134] on img at bounding box center [293, 122] width 241 height 182
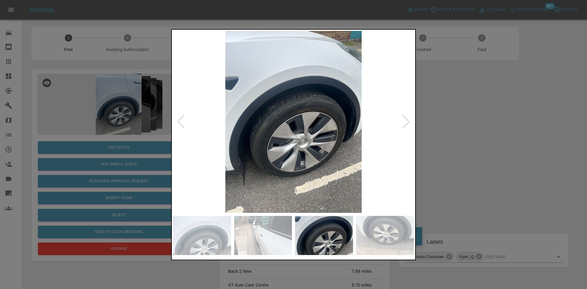
click at [199, 133] on img at bounding box center [293, 122] width 241 height 182
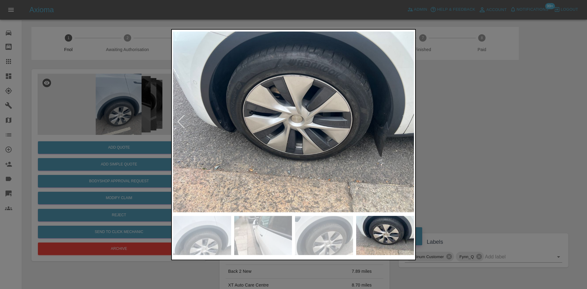
click at [232, 123] on img at bounding box center [293, 122] width 241 height 182
click at [222, 123] on img at bounding box center [293, 122] width 241 height 182
drag, startPoint x: 107, startPoint y: 101, endPoint x: 102, endPoint y: 117, distance: 16.7
click at [107, 100] on div at bounding box center [293, 144] width 587 height 289
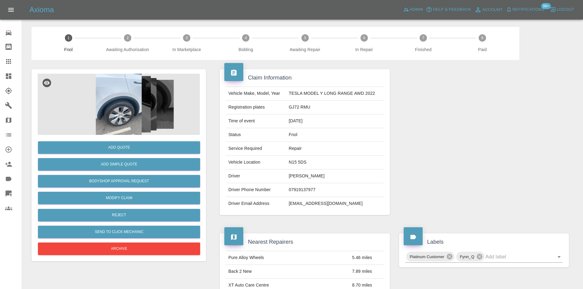
click at [100, 85] on img at bounding box center [119, 104] width 162 height 61
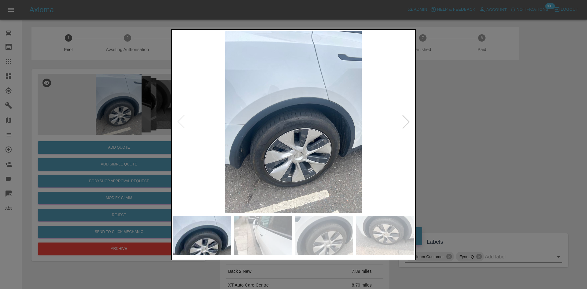
click at [107, 113] on div at bounding box center [293, 144] width 587 height 289
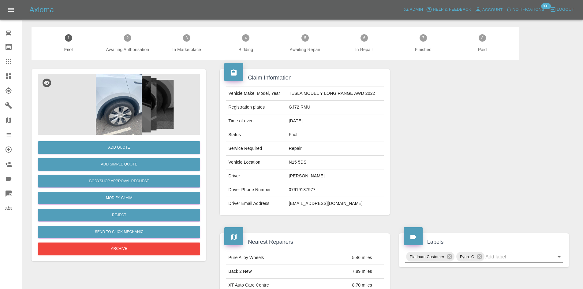
click at [118, 98] on img at bounding box center [119, 104] width 162 height 61
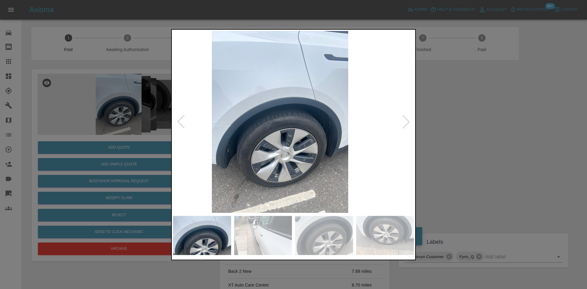
click at [261, 137] on img at bounding box center [280, 122] width 241 height 182
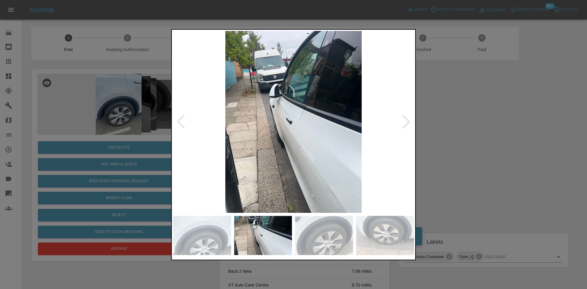
click at [297, 125] on img at bounding box center [293, 122] width 241 height 182
click at [290, 127] on img at bounding box center [293, 122] width 241 height 182
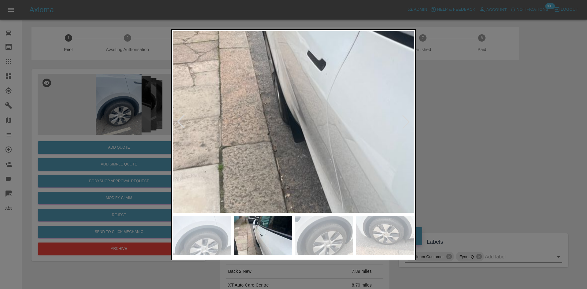
click at [280, 95] on img at bounding box center [329, 62] width 723 height 546
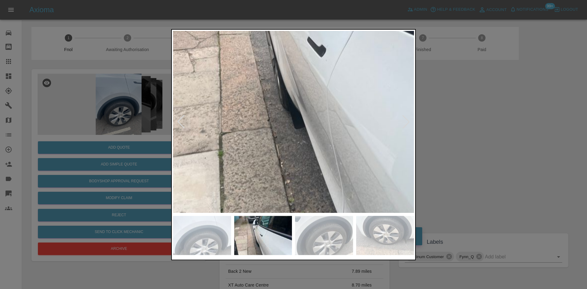
drag, startPoint x: 62, startPoint y: 106, endPoint x: 95, endPoint y: 138, distance: 45.6
click at [63, 106] on div at bounding box center [293, 144] width 587 height 289
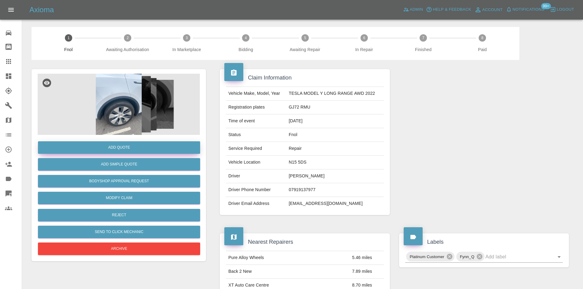
click at [99, 148] on button "Add Quote" at bounding box center [119, 147] width 162 height 13
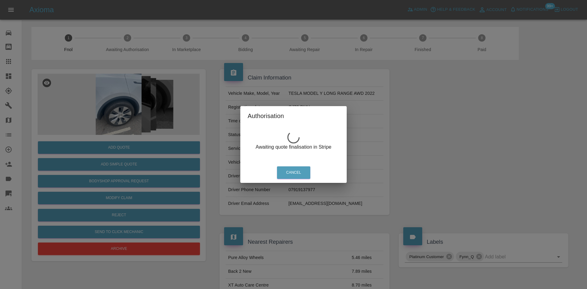
drag, startPoint x: 122, startPoint y: 113, endPoint x: 122, endPoint y: 104, distance: 9.8
click at [122, 113] on div "Authorisation Awaiting quote finalisation in Stripe Cancel" at bounding box center [293, 144] width 587 height 289
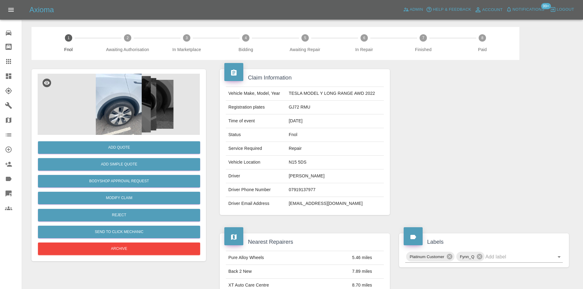
click at [122, 103] on img at bounding box center [119, 104] width 162 height 61
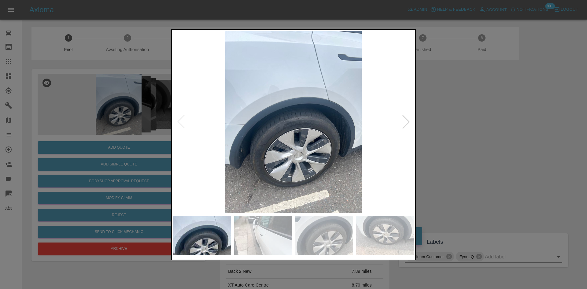
click at [268, 136] on img at bounding box center [293, 122] width 241 height 182
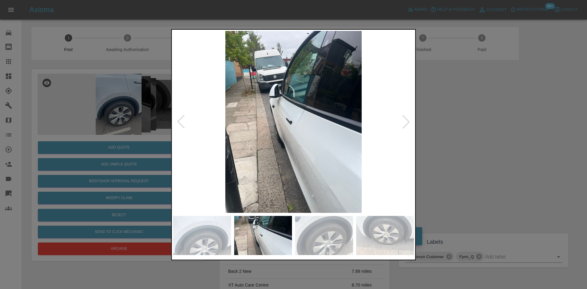
click at [289, 142] on img at bounding box center [293, 122] width 241 height 182
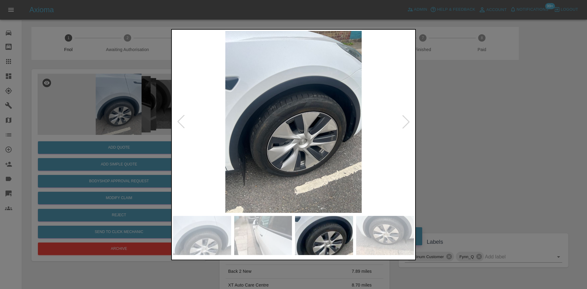
click at [77, 95] on div at bounding box center [293, 144] width 587 height 289
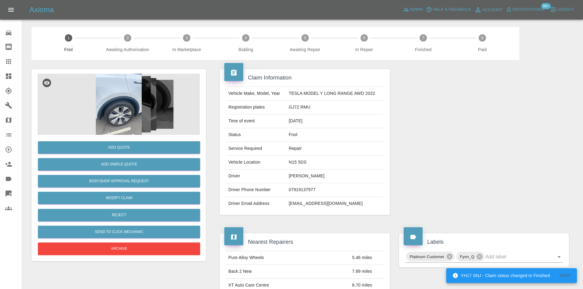
click at [114, 102] on img at bounding box center [119, 104] width 162 height 61
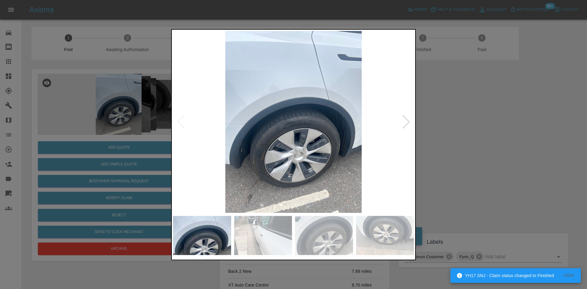
click at [232, 125] on img at bounding box center [293, 122] width 241 height 182
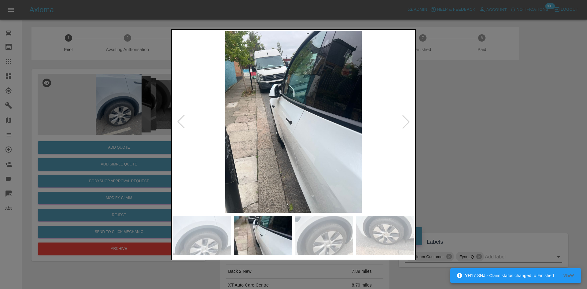
click at [233, 139] on img at bounding box center [293, 122] width 241 height 182
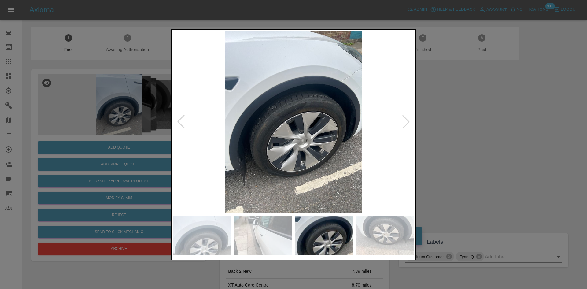
click at [104, 121] on div at bounding box center [293, 144] width 587 height 289
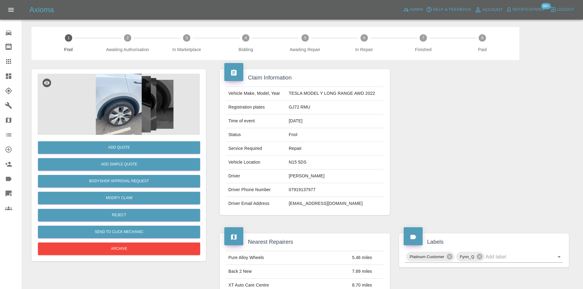
click at [123, 98] on img at bounding box center [119, 104] width 162 height 61
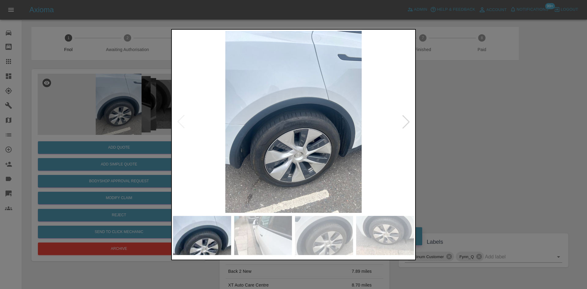
click at [257, 136] on img at bounding box center [293, 122] width 241 height 182
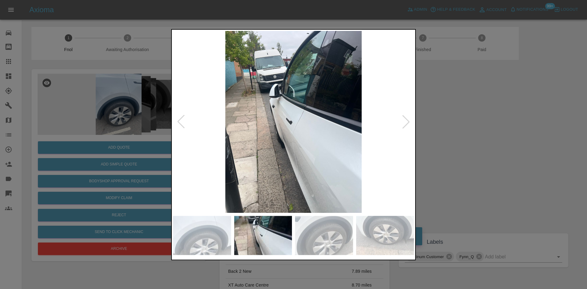
click at [309, 152] on img at bounding box center [293, 122] width 241 height 182
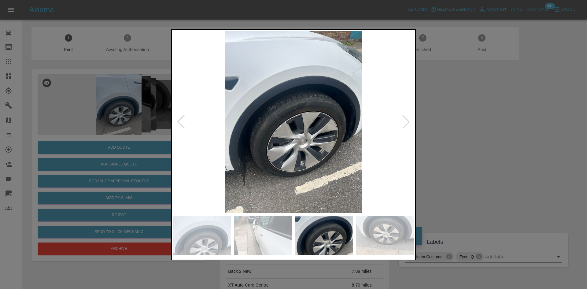
click at [295, 152] on img at bounding box center [293, 122] width 241 height 182
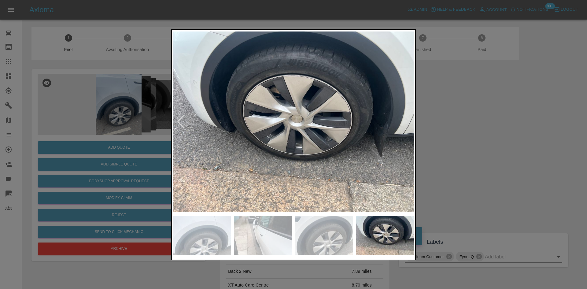
click at [310, 155] on img at bounding box center [293, 122] width 241 height 182
click at [277, 148] on img at bounding box center [293, 122] width 241 height 182
click at [157, 22] on div at bounding box center [293, 144] width 587 height 289
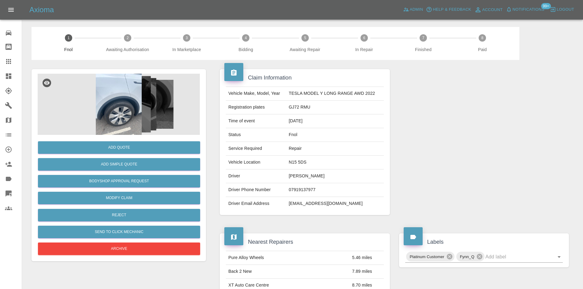
click at [137, 106] on img at bounding box center [119, 104] width 162 height 61
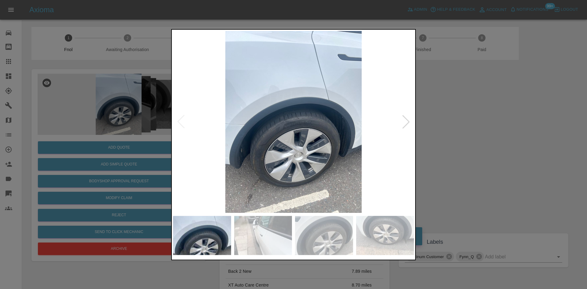
click at [123, 146] on div at bounding box center [293, 144] width 587 height 289
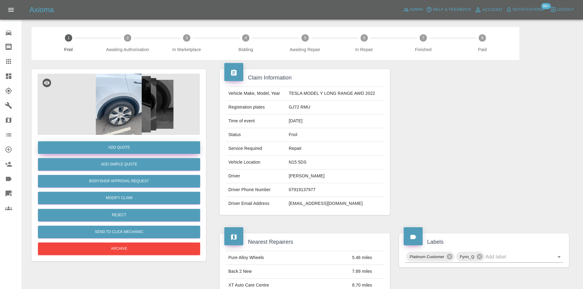
click at [124, 143] on button "Add Quote" at bounding box center [119, 147] width 162 height 13
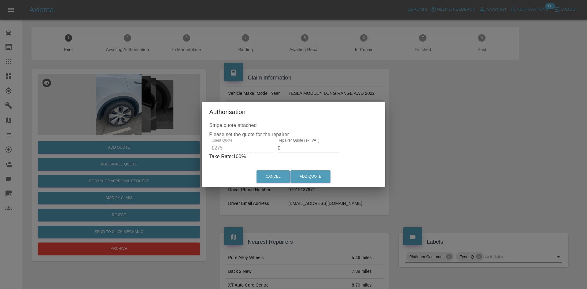
drag, startPoint x: 269, startPoint y: 141, endPoint x: 283, endPoint y: 150, distance: 16.6
click at [269, 142] on div "Client Quote £275" at bounding box center [242, 145] width 61 height 15
click at [258, 151] on div "Client Quote £275 Repairer Quote (ex. VAT) 0 Take Rate: 100 %" at bounding box center [293, 149] width 169 height 22
type input "150"
click at [309, 172] on button "Add Quote" at bounding box center [311, 176] width 40 height 13
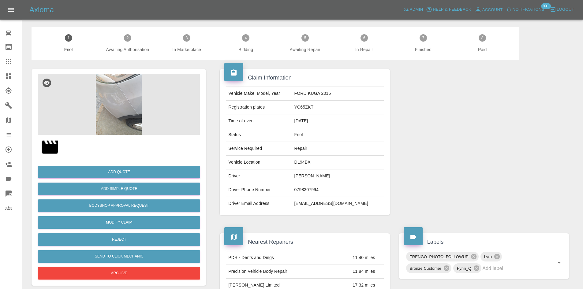
click at [117, 106] on img at bounding box center [119, 104] width 162 height 61
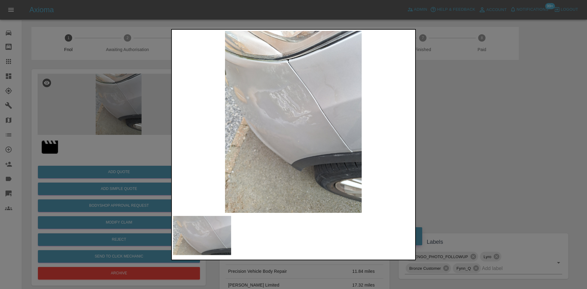
click at [262, 138] on img at bounding box center [293, 122] width 241 height 182
click at [288, 143] on img at bounding box center [293, 122] width 241 height 182
click at [88, 124] on div at bounding box center [293, 144] width 587 height 289
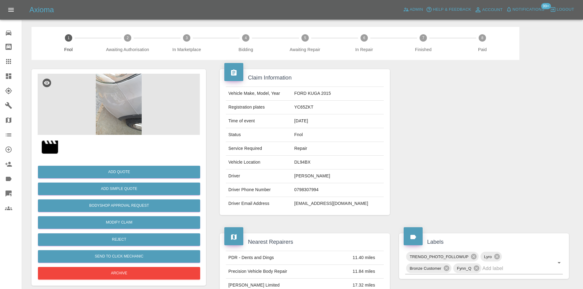
click at [122, 101] on img at bounding box center [119, 104] width 162 height 61
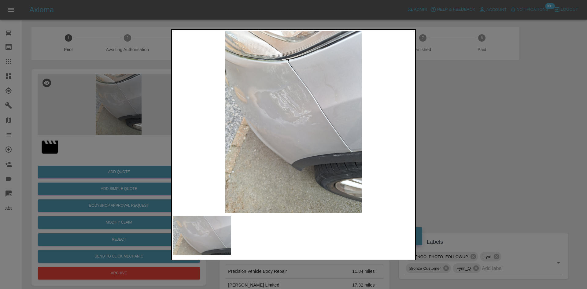
click at [275, 148] on img at bounding box center [293, 122] width 241 height 182
click at [262, 162] on img at bounding box center [293, 122] width 241 height 182
drag, startPoint x: 98, startPoint y: 112, endPoint x: 191, endPoint y: 1, distance: 145.4
click at [103, 112] on div at bounding box center [293, 144] width 587 height 289
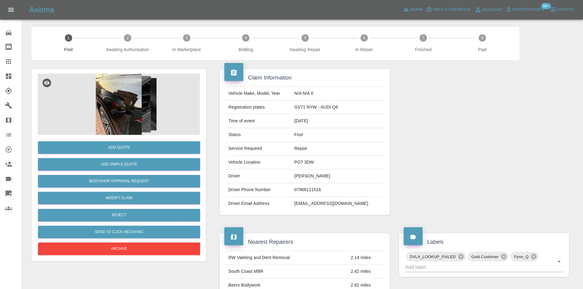
click at [125, 99] on img at bounding box center [119, 104] width 162 height 61
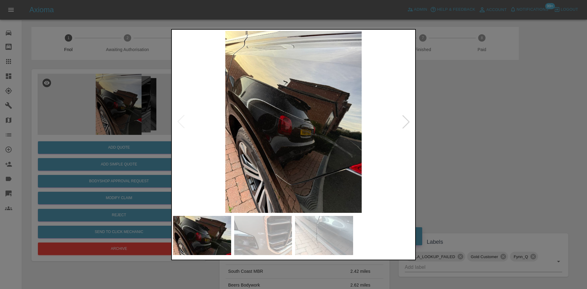
click at [277, 130] on img at bounding box center [293, 122] width 241 height 182
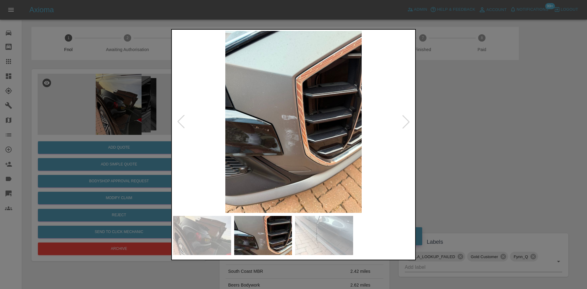
click at [255, 140] on img at bounding box center [293, 122] width 241 height 182
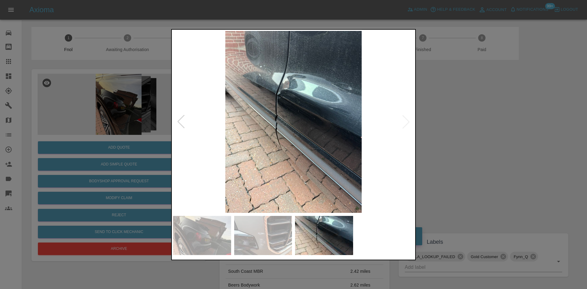
click at [272, 136] on img at bounding box center [293, 122] width 241 height 182
click at [226, 134] on img at bounding box center [293, 122] width 241 height 182
drag, startPoint x: 84, startPoint y: 95, endPoint x: 234, endPoint y: 3, distance: 175.7
click at [118, 94] on div at bounding box center [293, 144] width 587 height 289
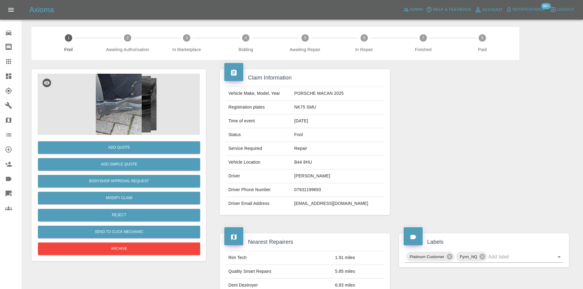
click at [117, 116] on img at bounding box center [119, 104] width 162 height 61
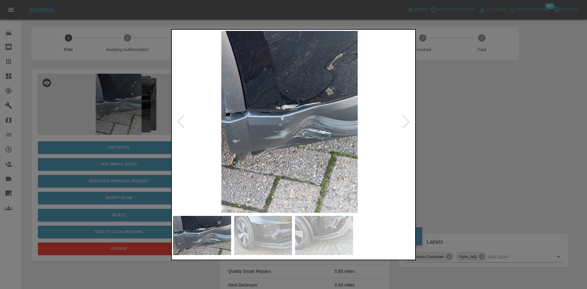
click at [295, 139] on img at bounding box center [289, 122] width 241 height 182
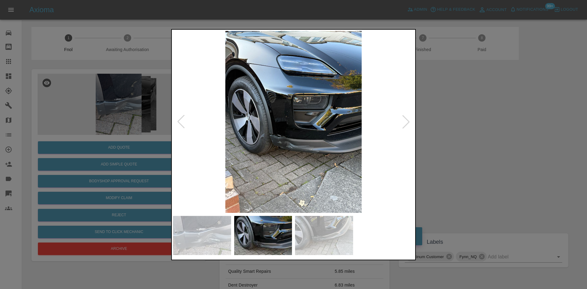
click at [295, 148] on img at bounding box center [293, 122] width 241 height 182
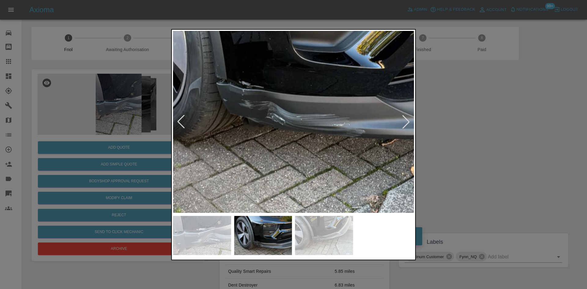
click at [276, 139] on img at bounding box center [288, 43] width 723 height 546
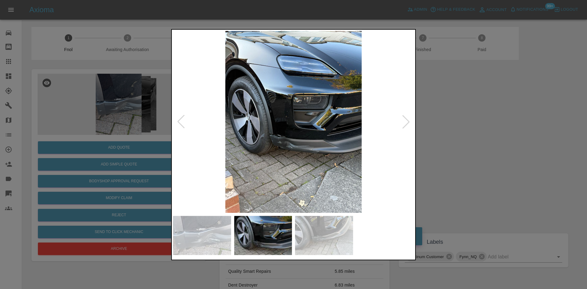
click at [118, 147] on div at bounding box center [293, 144] width 587 height 289
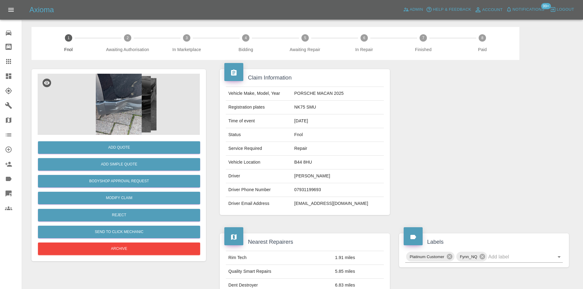
click at [126, 96] on img at bounding box center [119, 104] width 162 height 61
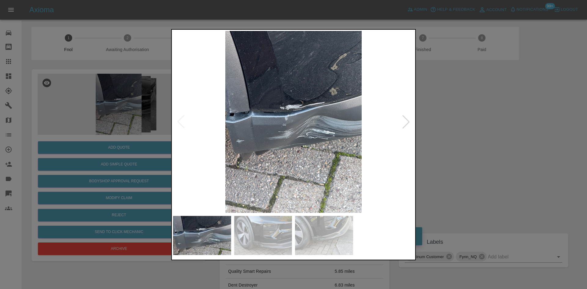
click at [234, 146] on img at bounding box center [293, 122] width 241 height 182
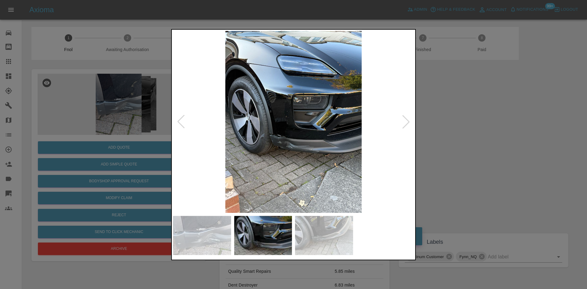
click at [282, 144] on img at bounding box center [293, 122] width 241 height 182
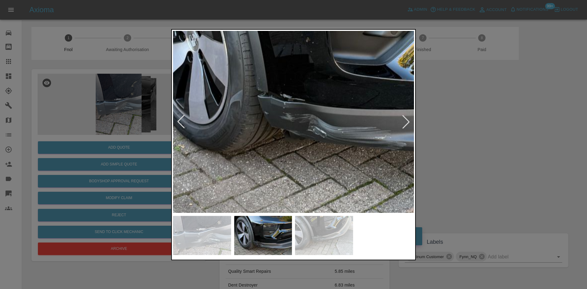
click at [113, 119] on div at bounding box center [293, 144] width 587 height 289
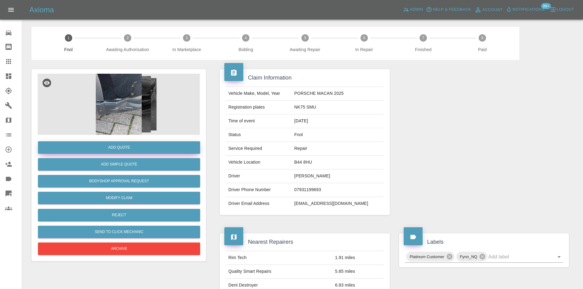
click at [124, 143] on button "Add Quote" at bounding box center [119, 147] width 162 height 13
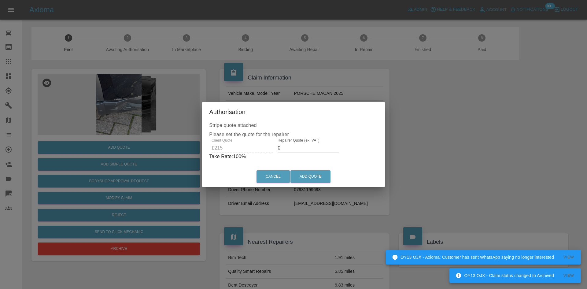
click at [216, 150] on div "Client Quote £215 Repairer Quote (ex. VAT) 0 Take Rate: 100 %" at bounding box center [293, 149] width 169 height 22
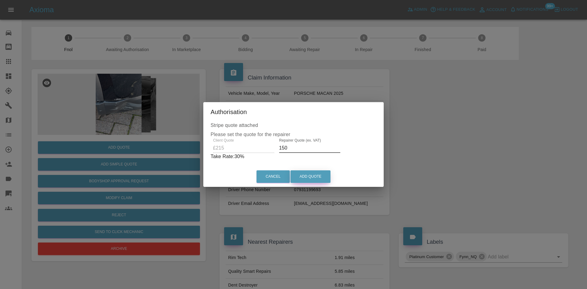
type input "150"
click at [313, 176] on button "Add Quote" at bounding box center [311, 176] width 40 height 13
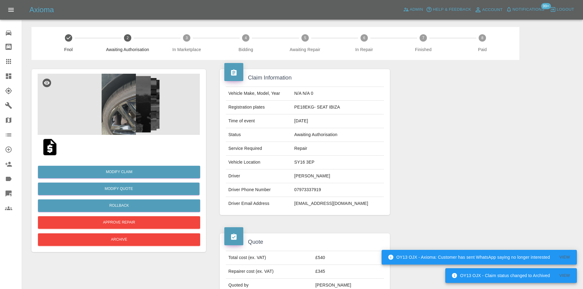
click at [141, 93] on img at bounding box center [119, 104] width 162 height 61
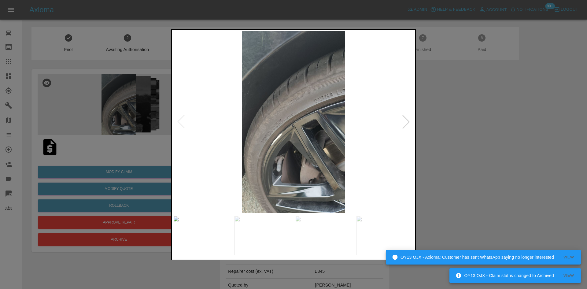
click at [210, 133] on img at bounding box center [293, 122] width 241 height 182
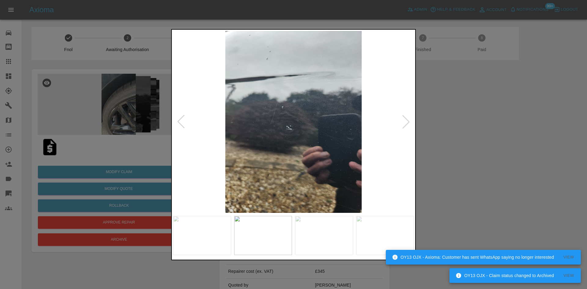
click at [247, 150] on img at bounding box center [293, 122] width 241 height 182
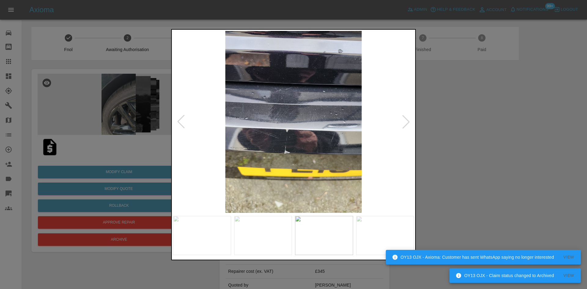
click at [228, 147] on img at bounding box center [293, 122] width 241 height 182
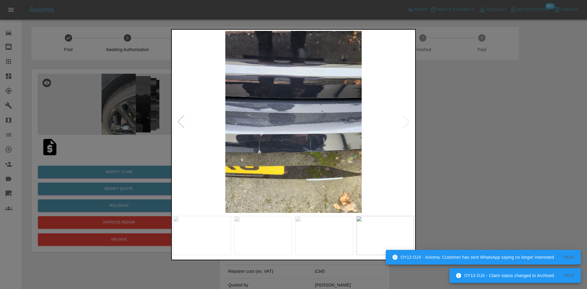
click at [178, 140] on img at bounding box center [293, 122] width 241 height 182
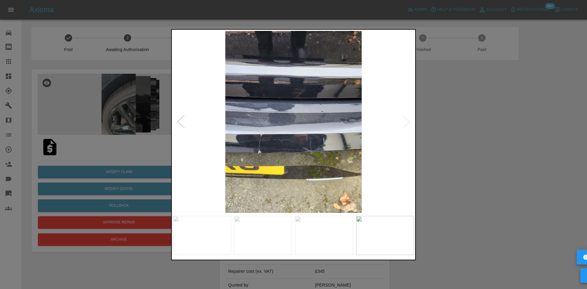
drag, startPoint x: 114, startPoint y: 119, endPoint x: 137, endPoint y: 124, distance: 24.1
click at [122, 121] on div at bounding box center [293, 144] width 587 height 289
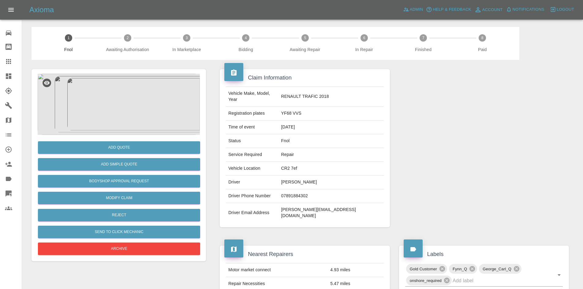
drag, startPoint x: 94, startPoint y: 73, endPoint x: 128, endPoint y: 111, distance: 51.1
click at [94, 78] on div "Add Quote Add Simple Quote Bodyshop Approval Request Modify Claim Reject Send t…" at bounding box center [118, 165] width 174 height 192
click at [150, 125] on img at bounding box center [119, 104] width 162 height 61
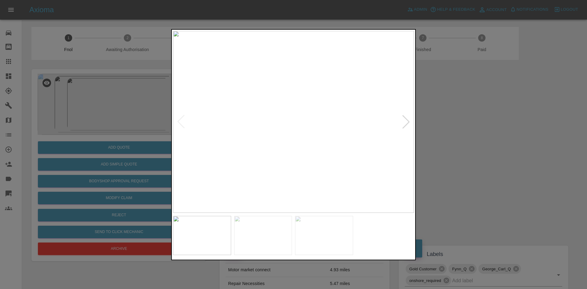
click at [271, 138] on img at bounding box center [293, 122] width 241 height 182
click at [233, 144] on img at bounding box center [266, 122] width 241 height 182
click at [190, 141] on img at bounding box center [278, 122] width 241 height 182
click at [287, 149] on img at bounding box center [293, 122] width 241 height 182
click at [103, 117] on div at bounding box center [293, 144] width 587 height 289
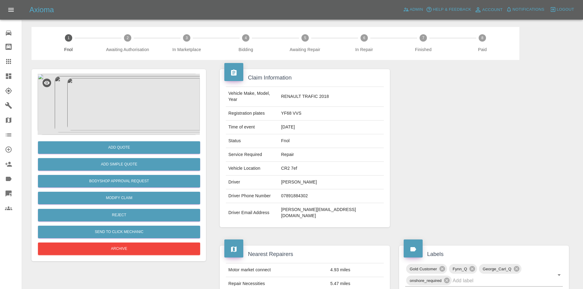
click at [118, 123] on img at bounding box center [119, 104] width 162 height 61
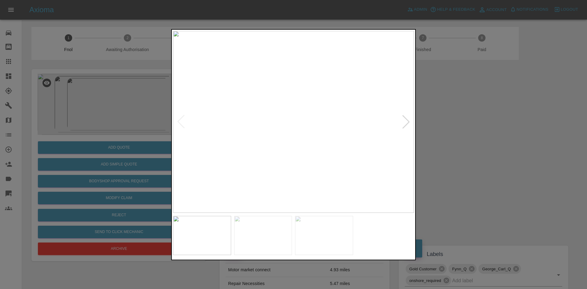
click at [289, 114] on img at bounding box center [293, 122] width 241 height 182
click at [280, 124] on img at bounding box center [308, 145] width 723 height 546
click at [293, 137] on img at bounding box center [293, 122] width 241 height 182
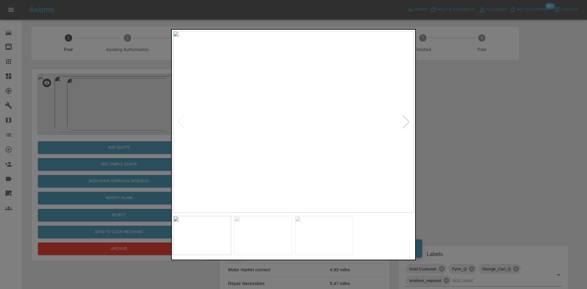
click at [281, 136] on img at bounding box center [293, 122] width 241 height 182
click at [267, 133] on img at bounding box center [293, 122] width 241 height 182
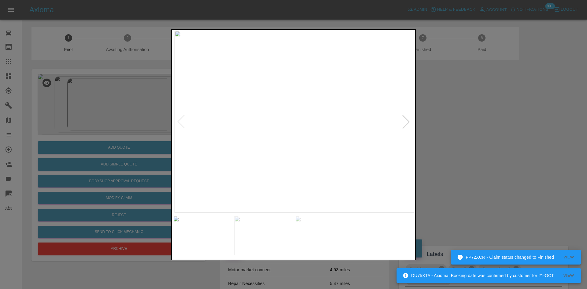
click at [308, 135] on img at bounding box center [295, 122] width 241 height 182
click at [341, 131] on img at bounding box center [293, 122] width 241 height 182
click at [346, 133] on img at bounding box center [293, 122] width 241 height 182
click at [285, 133] on img at bounding box center [270, 122] width 241 height 182
click at [295, 154] on img at bounding box center [293, 122] width 241 height 182
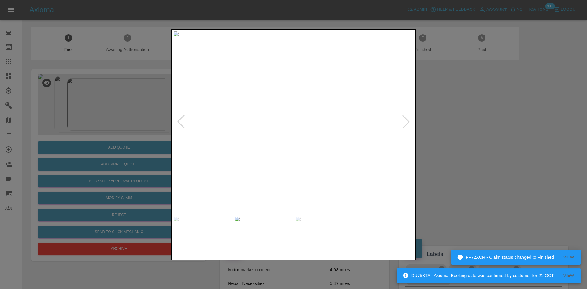
click at [295, 154] on img at bounding box center [293, 122] width 241 height 182
click at [293, 163] on img at bounding box center [288, 26] width 723 height 546
click at [261, 158] on img at bounding box center [293, 122] width 241 height 182
click at [290, 131] on img at bounding box center [293, 122] width 241 height 182
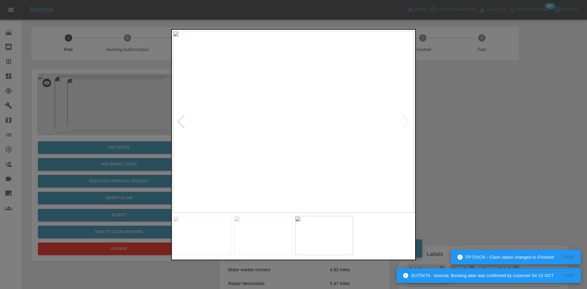
click at [290, 131] on img at bounding box center [293, 122] width 241 height 182
click at [114, 131] on div at bounding box center [293, 144] width 587 height 289
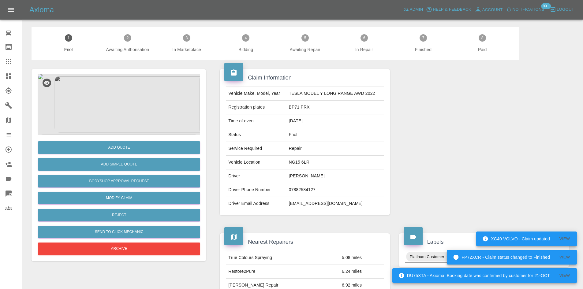
click at [149, 109] on img at bounding box center [119, 104] width 162 height 61
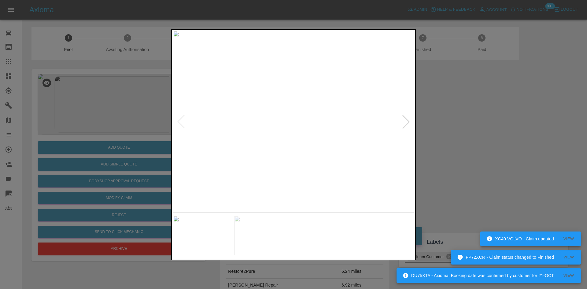
click at [277, 139] on img at bounding box center [293, 122] width 241 height 182
click at [227, 135] on img at bounding box center [292, 122] width 241 height 182
click at [253, 155] on img at bounding box center [293, 122] width 241 height 182
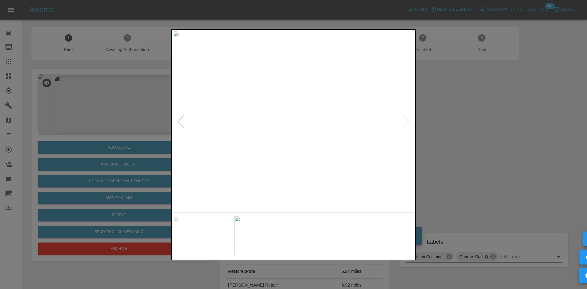
click at [253, 155] on img at bounding box center [293, 122] width 241 height 182
click at [253, 155] on img at bounding box center [414, 23] width 723 height 546
click at [266, 160] on img at bounding box center [318, 122] width 241 height 182
click at [258, 140] on img at bounding box center [293, 122] width 241 height 182
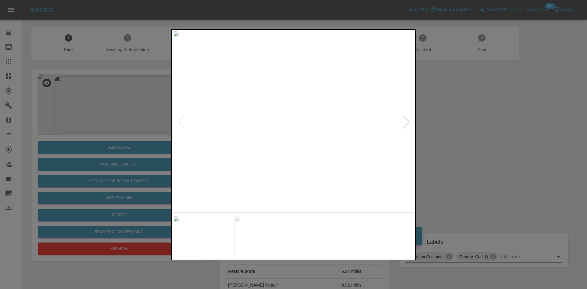
click at [315, 121] on img at bounding box center [293, 122] width 241 height 182
click at [274, 131] on img at bounding box center [230, 123] width 723 height 546
drag, startPoint x: 25, startPoint y: 93, endPoint x: 194, endPoint y: 132, distance: 173.8
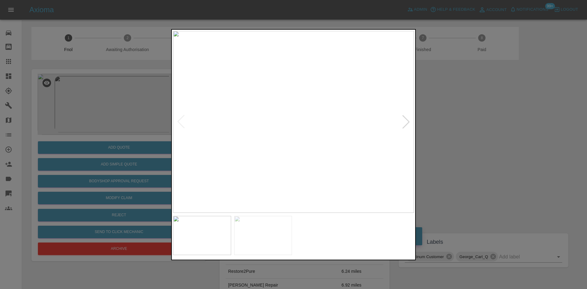
click at [25, 94] on div at bounding box center [293, 144] width 587 height 289
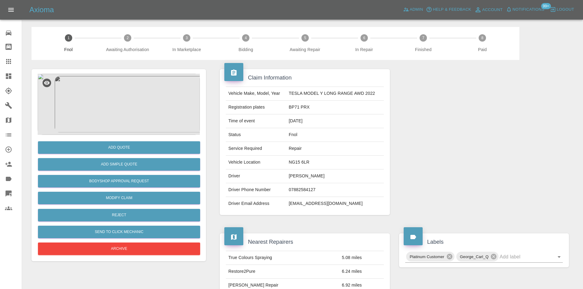
click at [123, 112] on img at bounding box center [119, 104] width 162 height 61
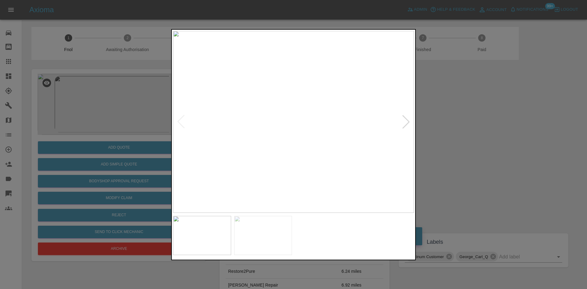
click at [316, 123] on img at bounding box center [293, 122] width 241 height 182
click at [253, 163] on img at bounding box center [293, 122] width 241 height 182
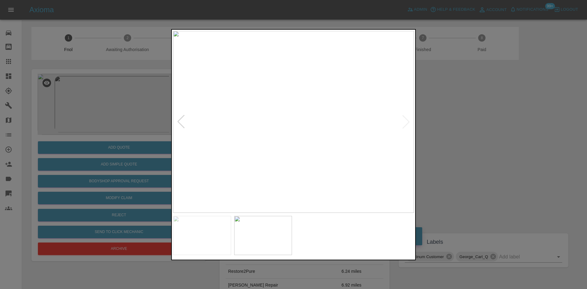
click at [296, 172] on img at bounding box center [293, 122] width 241 height 182
click at [324, 119] on img at bounding box center [293, 122] width 241 height 182
click at [294, 164] on img at bounding box center [215, 163] width 723 height 546
click at [278, 158] on img at bounding box center [215, 163] width 723 height 546
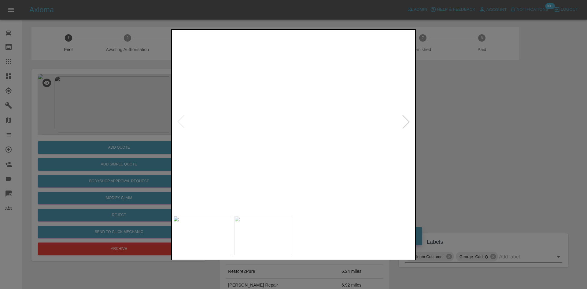
click at [169, 167] on div at bounding box center [293, 144] width 587 height 289
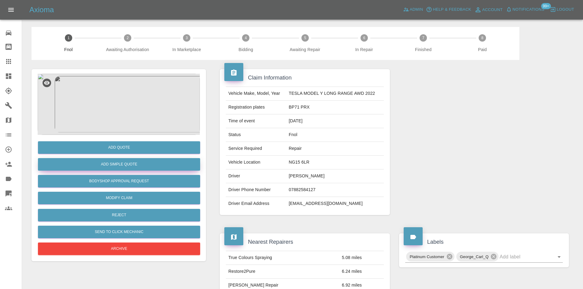
click at [140, 166] on button "Add Simple Quote" at bounding box center [119, 164] width 162 height 13
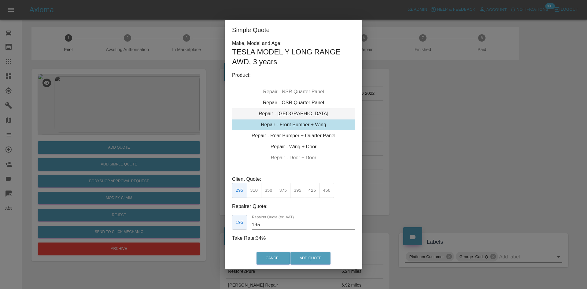
click at [295, 115] on div "Repair - [GEOGRAPHIC_DATA]" at bounding box center [293, 113] width 123 height 11
click at [324, 190] on button "375" at bounding box center [326, 190] width 15 height 15
click at [311, 193] on button "350" at bounding box center [312, 190] width 15 height 15
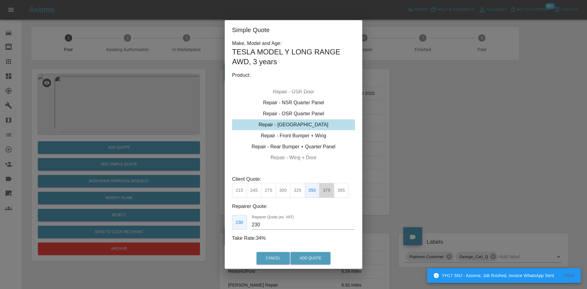
click at [323, 194] on button "375" at bounding box center [326, 190] width 15 height 15
click at [342, 191] on button "395" at bounding box center [341, 190] width 15 height 15
drag, startPoint x: 269, startPoint y: 225, endPoint x: 181, endPoint y: 224, distance: 87.5
click at [200, 229] on div "Simple Quote Make, Model and Age: TESLA MODEL Y LONG RANGE AWD , 3 years Produc…" at bounding box center [293, 144] width 587 height 289
type input "2"
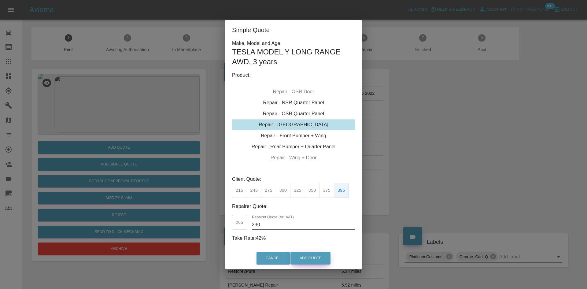
type input "230"
click at [307, 259] on button "Add Quote" at bounding box center [311, 258] width 40 height 13
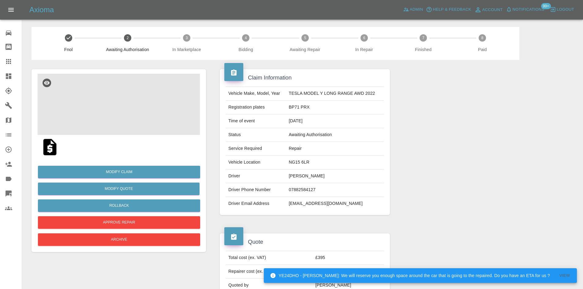
click at [131, 112] on img at bounding box center [119, 104] width 162 height 61
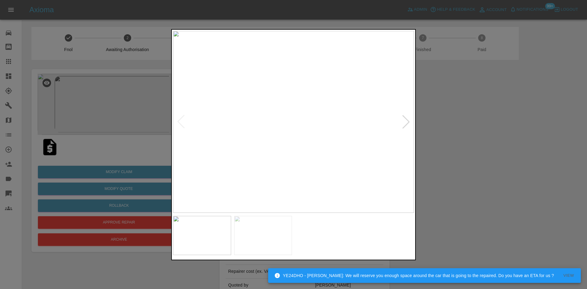
click at [272, 142] on img at bounding box center [293, 122] width 241 height 182
click at [154, 27] on div at bounding box center [293, 144] width 587 height 289
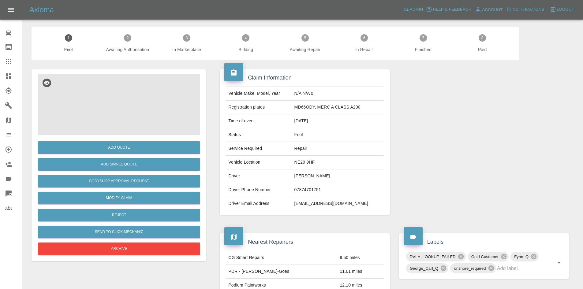
click at [119, 95] on img at bounding box center [119, 104] width 162 height 61
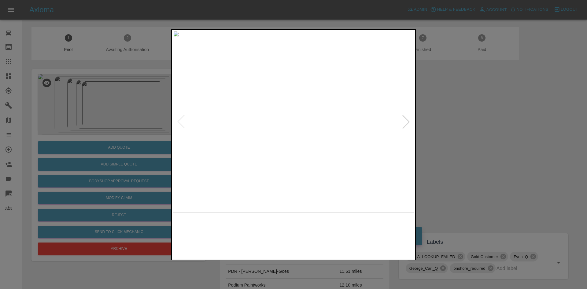
click at [263, 166] on img at bounding box center [293, 122] width 241 height 182
click at [251, 182] on img at bounding box center [293, 122] width 241 height 182
click at [242, 188] on img at bounding box center [293, 122] width 241 height 182
click at [187, 197] on img at bounding box center [293, 122] width 241 height 182
click at [165, 183] on div at bounding box center [293, 144] width 587 height 289
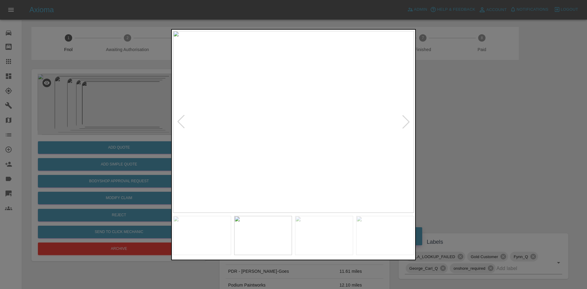
click at [205, 162] on img at bounding box center [293, 122] width 241 height 182
click at [306, 119] on img at bounding box center [293, 122] width 241 height 182
click at [278, 149] on img at bounding box center [255, 129] width 723 height 546
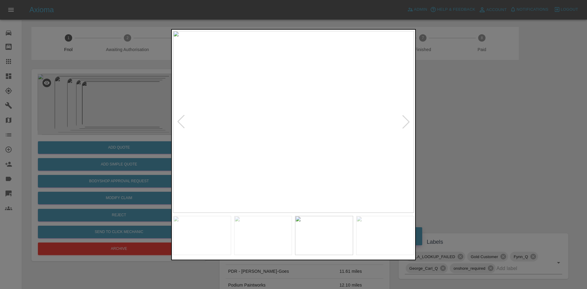
click at [298, 155] on img at bounding box center [293, 122] width 241 height 182
click at [322, 106] on img at bounding box center [293, 122] width 241 height 182
click at [289, 175] on img at bounding box center [189, 208] width 723 height 546
click at [288, 175] on img at bounding box center [182, 230] width 723 height 546
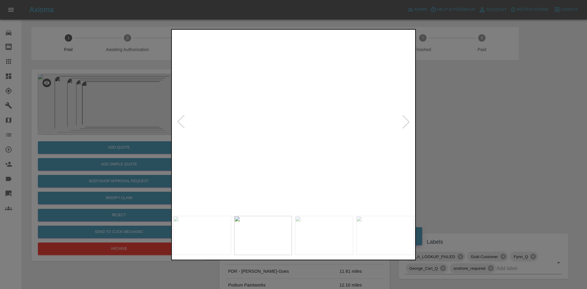
click at [288, 175] on img at bounding box center [182, 230] width 723 height 546
click at [326, 178] on img at bounding box center [348, 122] width 241 height 182
click at [233, 176] on img at bounding box center [293, 122] width 241 height 182
click at [241, 173] on img at bounding box center [293, 122] width 241 height 182
click at [100, 120] on div at bounding box center [293, 144] width 587 height 289
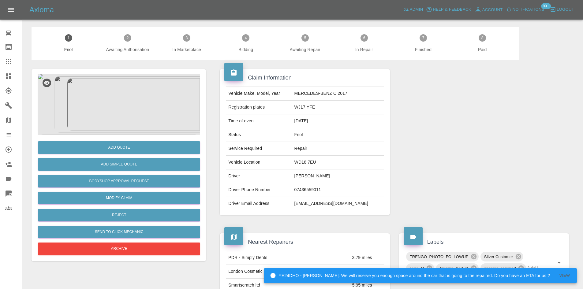
click at [129, 72] on div "Add Quote Add Simple Quote Bodyshop Approval Request Modify Claim Reject Send t…" at bounding box center [118, 165] width 174 height 192
click at [118, 123] on img at bounding box center [119, 104] width 162 height 61
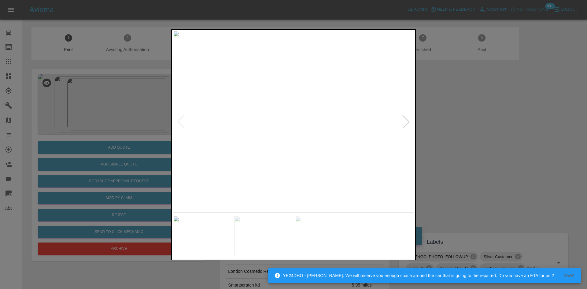
click at [315, 141] on img at bounding box center [293, 122] width 241 height 182
click at [310, 145] on img at bounding box center [293, 122] width 241 height 182
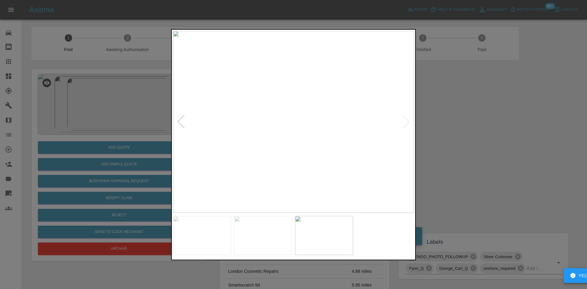
click at [294, 150] on img at bounding box center [293, 122] width 241 height 182
click at [312, 151] on img at bounding box center [293, 122] width 241 height 182
click at [320, 154] on img at bounding box center [293, 122] width 241 height 182
click at [299, 150] on img at bounding box center [215, 23] width 723 height 546
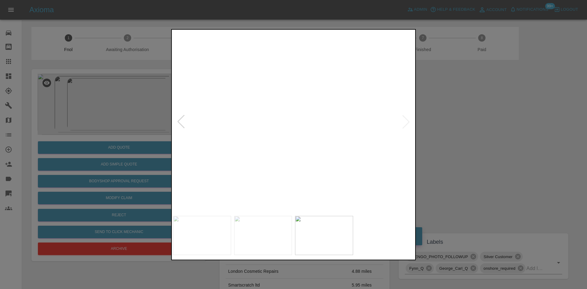
click at [299, 150] on img at bounding box center [215, 23] width 723 height 546
click at [300, 134] on img at bounding box center [293, 122] width 241 height 182
click at [301, 132] on img at bounding box center [273, 84] width 723 height 546
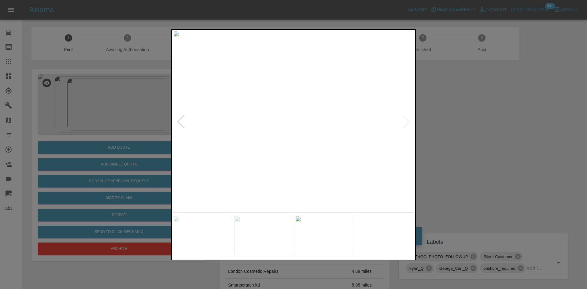
click at [283, 144] on img at bounding box center [293, 122] width 241 height 182
click at [316, 142] on img at bounding box center [293, 122] width 241 height 182
click at [348, 149] on img at bounding box center [293, 122] width 241 height 182
drag, startPoint x: 111, startPoint y: 142, endPoint x: 168, endPoint y: 2, distance: 151.5
click at [114, 135] on div at bounding box center [293, 144] width 587 height 289
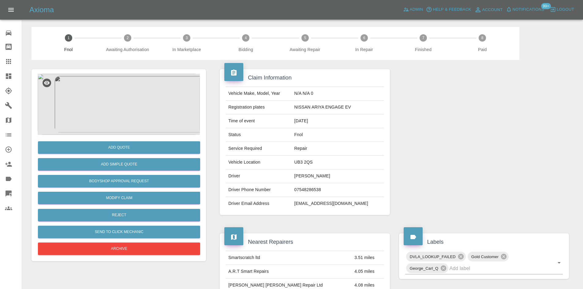
click at [124, 110] on img at bounding box center [119, 104] width 162 height 61
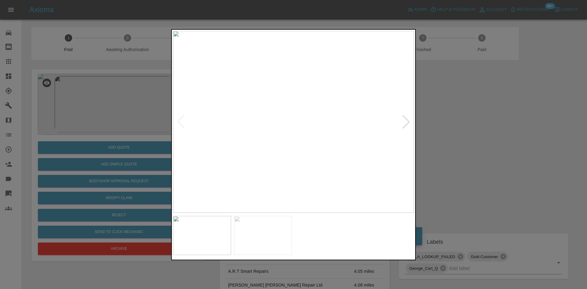
click at [276, 145] on img at bounding box center [293, 122] width 241 height 182
click at [284, 160] on img at bounding box center [293, 122] width 241 height 182
click at [293, 160] on img at bounding box center [293, 122] width 241 height 182
click at [337, 146] on img at bounding box center [293, 122] width 241 height 182
click at [360, 147] on img at bounding box center [313, 122] width 241 height 182
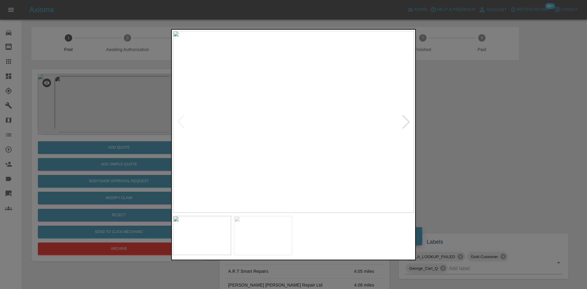
drag, startPoint x: 67, startPoint y: 141, endPoint x: 73, endPoint y: 140, distance: 5.8
click at [71, 140] on div at bounding box center [293, 144] width 587 height 289
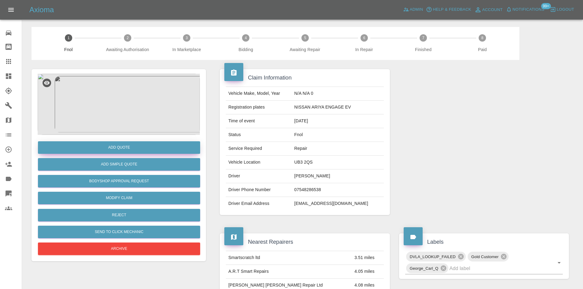
drag, startPoint x: 203, startPoint y: 175, endPoint x: 181, endPoint y: 153, distance: 31.4
click at [203, 175] on div "Add Quote Add Simple Quote Bodyshop Approval Request Modify Claim Reject Send t…" at bounding box center [118, 165] width 174 height 192
click at [159, 121] on img at bounding box center [119, 104] width 162 height 61
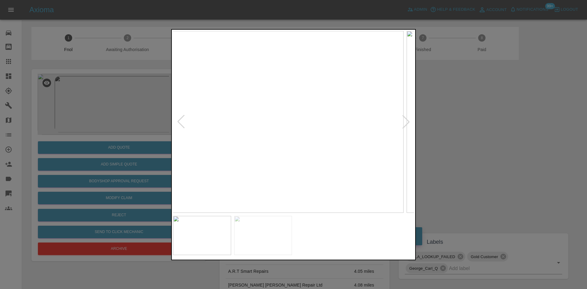
click at [284, 171] on img at bounding box center [283, 122] width 241 height 182
click at [330, 179] on img at bounding box center [293, 122] width 241 height 182
click at [256, 157] on img at bounding box center [293, 122] width 241 height 182
click at [120, 157] on div at bounding box center [293, 144] width 587 height 289
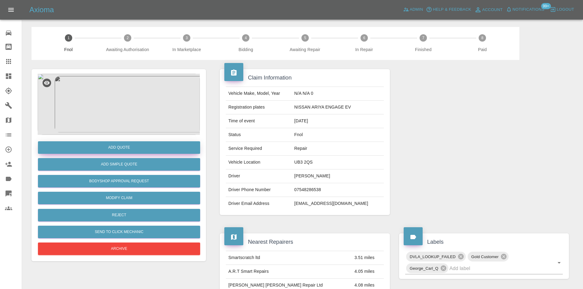
click at [123, 150] on button "Add Quote" at bounding box center [119, 147] width 162 height 13
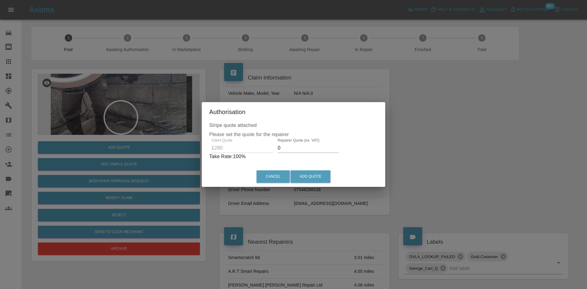
click at [207, 153] on div "Stripe quote attached Please set the quote for the repairer Client Quote £280 R…" at bounding box center [293, 144] width 183 height 45
type input "175"
click at [304, 172] on button "Add Quote" at bounding box center [311, 176] width 40 height 13
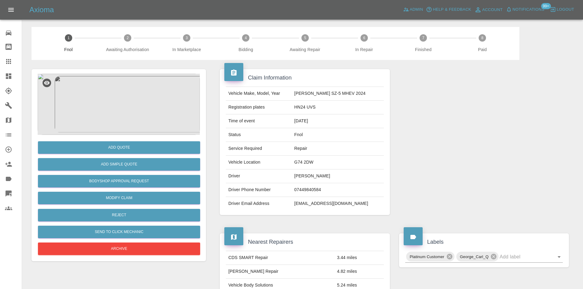
click at [124, 99] on img at bounding box center [119, 104] width 162 height 61
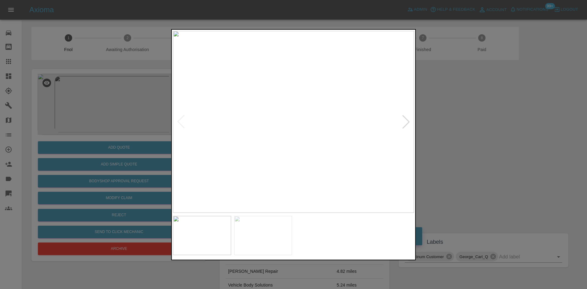
click at [298, 164] on img at bounding box center [293, 122] width 241 height 182
click at [284, 174] on img at bounding box center [293, 122] width 241 height 182
click at [239, 162] on img at bounding box center [286, 122] width 241 height 182
click at [124, 114] on div at bounding box center [293, 144] width 587 height 289
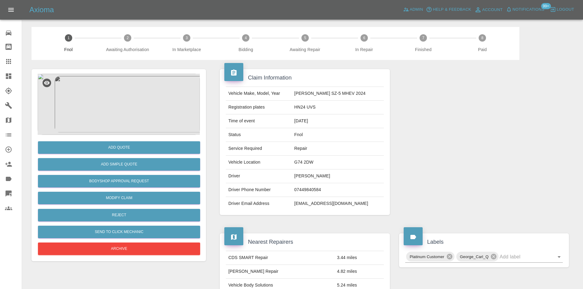
click at [126, 89] on img at bounding box center [119, 104] width 162 height 61
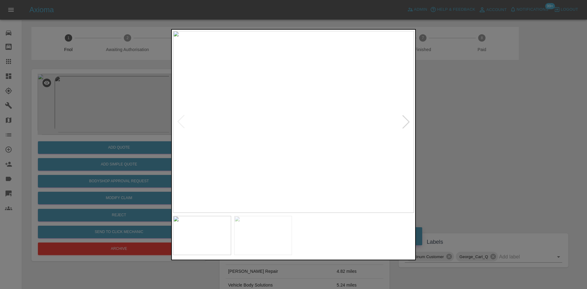
click at [300, 99] on img at bounding box center [293, 122] width 241 height 182
click at [260, 138] on img at bounding box center [293, 122] width 241 height 182
click at [267, 145] on img at bounding box center [292, 122] width 241 height 182
click at [108, 136] on div at bounding box center [293, 144] width 587 height 289
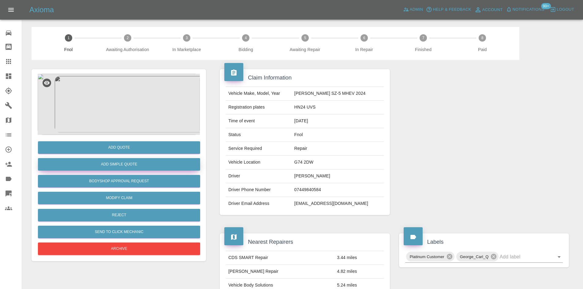
click at [111, 161] on button "Add Simple Quote" at bounding box center [119, 164] width 162 height 13
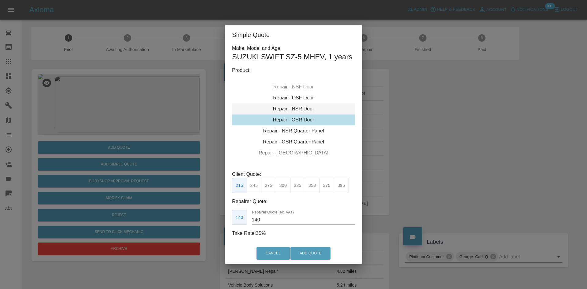
click at [298, 110] on div "Repair - NSR Door" at bounding box center [293, 108] width 123 height 11
click at [294, 109] on div "Repair - NSR Door" at bounding box center [293, 108] width 123 height 11
click at [254, 188] on button "245" at bounding box center [254, 185] width 15 height 15
drag, startPoint x: 271, startPoint y: 218, endPoint x: 39, endPoint y: 164, distance: 237.8
click at [154, 208] on div "Simple Quote Make, Model and Age: SUZUKI SWIFT SZ-5 MHEV , 1 years Product: Rep…" at bounding box center [293, 144] width 587 height 289
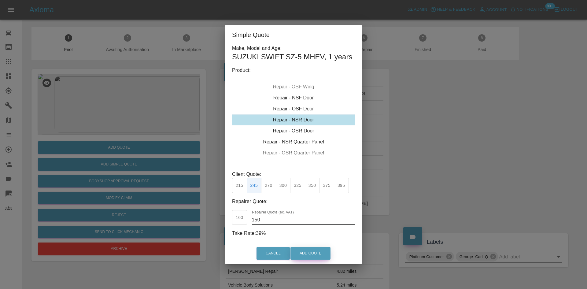
type input "150"
click at [321, 252] on button "Add Quote" at bounding box center [311, 253] width 40 height 13
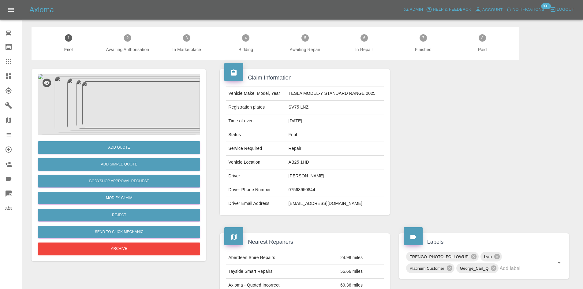
click at [147, 85] on img at bounding box center [119, 104] width 162 height 61
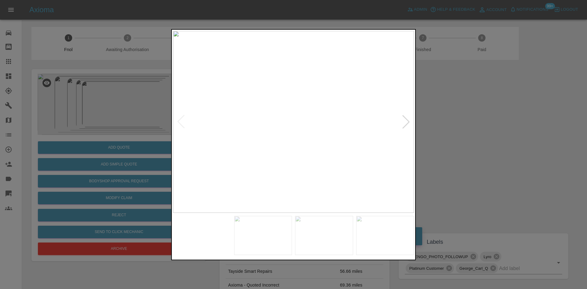
click at [245, 131] on img at bounding box center [293, 122] width 241 height 182
click at [305, 148] on img at bounding box center [293, 122] width 241 height 182
click at [101, 132] on div at bounding box center [293, 144] width 587 height 289
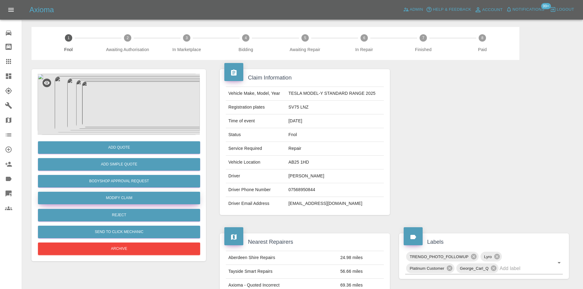
click at [130, 198] on link "Modify Claim" at bounding box center [119, 198] width 162 height 13
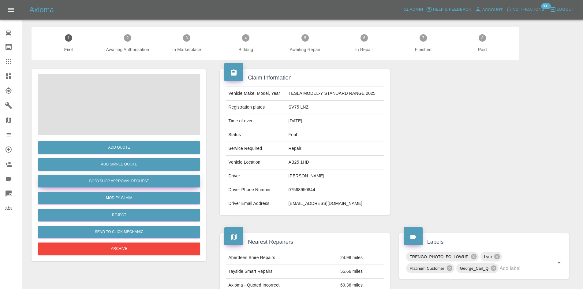
click at [128, 181] on button "Bodyshop Approval Request" at bounding box center [119, 181] width 162 height 13
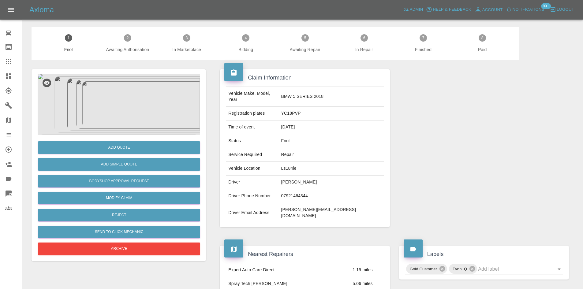
click at [120, 117] on img at bounding box center [119, 104] width 162 height 61
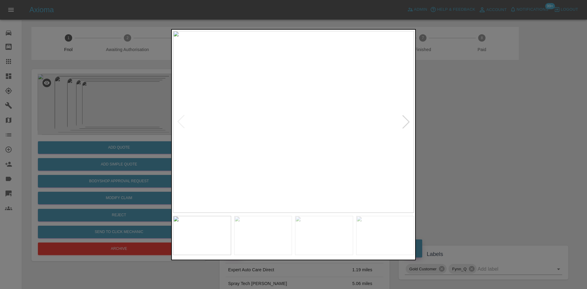
click at [266, 140] on img at bounding box center [293, 122] width 241 height 182
click at [246, 150] on img at bounding box center [293, 122] width 241 height 182
click at [186, 149] on img at bounding box center [293, 122] width 241 height 182
click at [184, 147] on img at bounding box center [293, 122] width 241 height 182
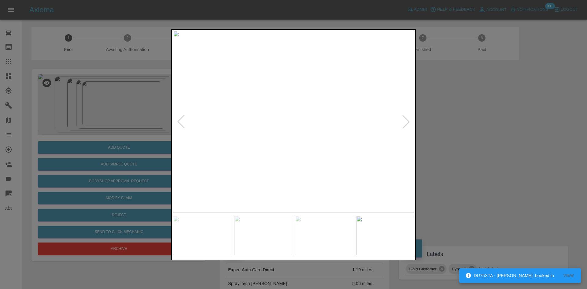
click at [247, 106] on img at bounding box center [293, 122] width 241 height 182
click at [112, 150] on div at bounding box center [293, 144] width 587 height 289
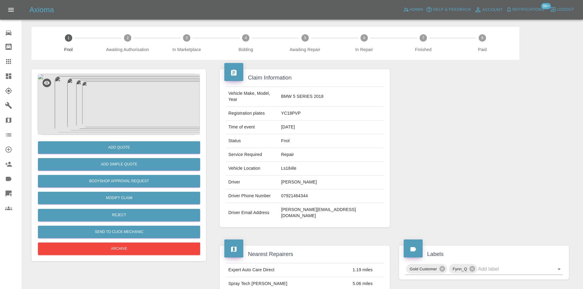
click at [109, 102] on img at bounding box center [119, 104] width 162 height 61
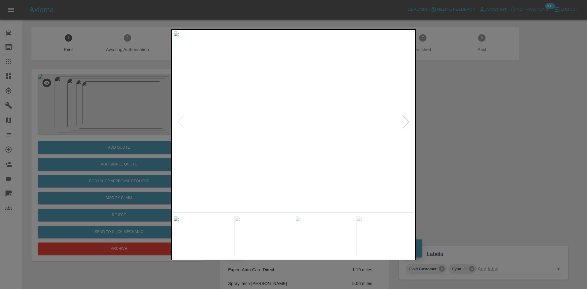
click at [269, 154] on img at bounding box center [293, 122] width 241 height 182
click at [266, 154] on img at bounding box center [293, 122] width 241 height 182
click at [201, 140] on img at bounding box center [293, 122] width 241 height 182
click at [239, 152] on img at bounding box center [534, 67] width 723 height 546
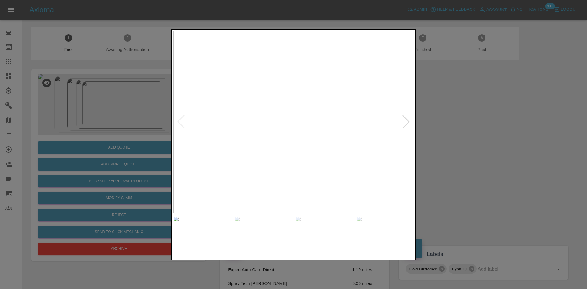
click at [239, 152] on img at bounding box center [534, 67] width 723 height 546
click at [246, 157] on img at bounding box center [293, 122] width 241 height 182
click at [296, 144] on img at bounding box center [293, 122] width 241 height 182
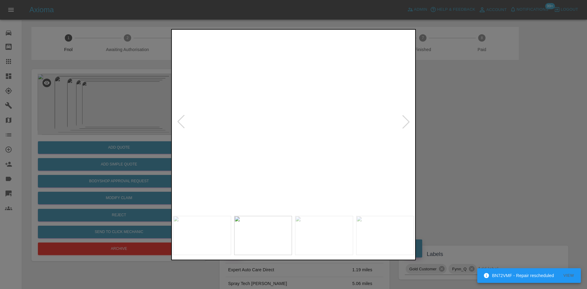
click at [125, 149] on div at bounding box center [293, 144] width 587 height 289
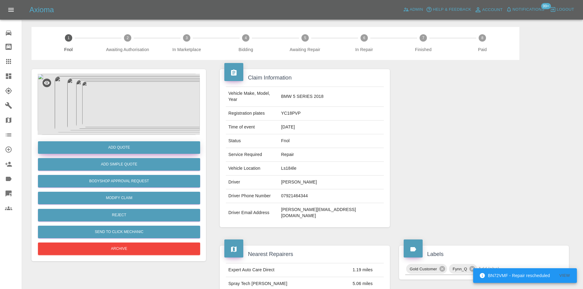
click at [125, 149] on button "Add Quote" at bounding box center [119, 147] width 162 height 13
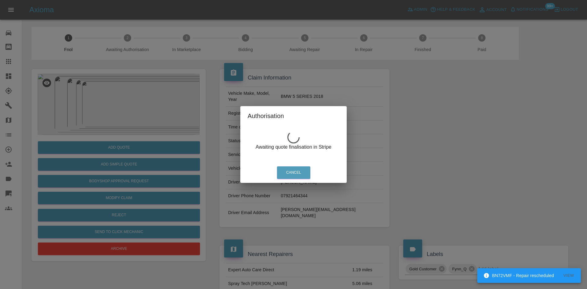
drag, startPoint x: 124, startPoint y: 76, endPoint x: 115, endPoint y: 104, distance: 29.0
click at [123, 76] on div "Authorisation Awaiting quote finalisation in Stripe Cancel" at bounding box center [293, 144] width 587 height 289
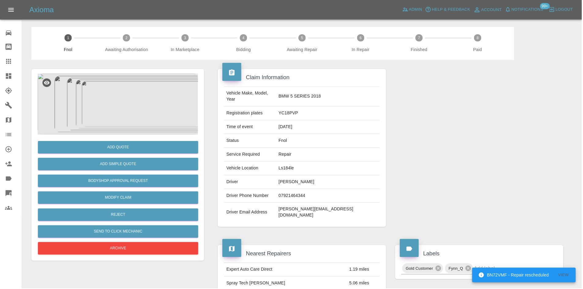
click at [115, 104] on img at bounding box center [119, 104] width 162 height 61
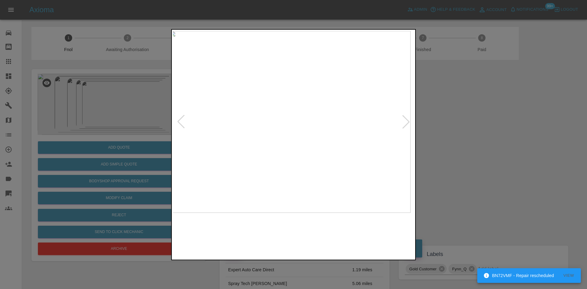
click at [207, 123] on img at bounding box center [290, 122] width 241 height 182
click at [386, 225] on img at bounding box center [385, 235] width 58 height 39
click at [292, 146] on img at bounding box center [293, 122] width 241 height 182
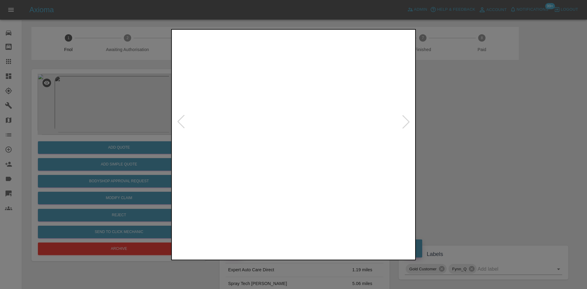
click at [276, 130] on img at bounding box center [357, 71] width 723 height 546
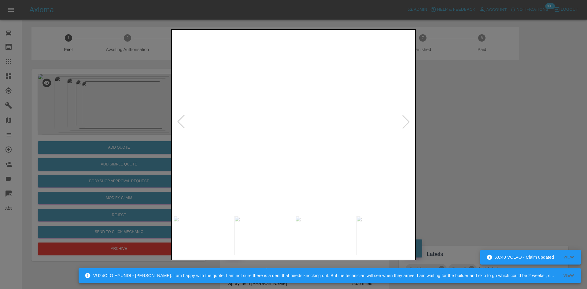
click at [93, 104] on div at bounding box center [293, 144] width 587 height 289
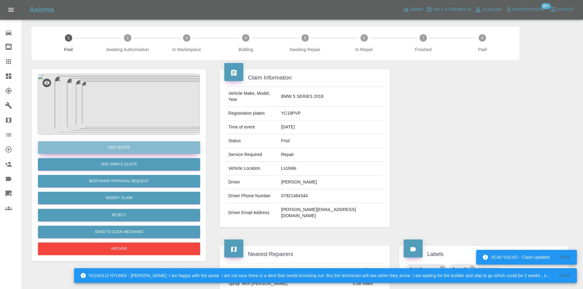
click at [111, 147] on button "Add Quote" at bounding box center [119, 147] width 162 height 13
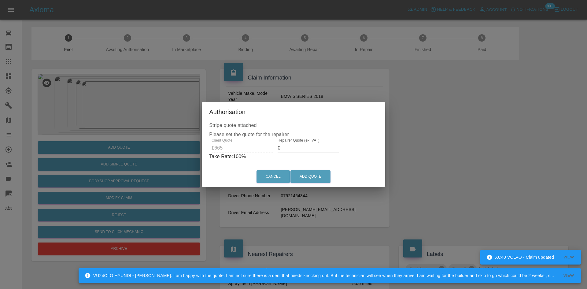
click at [269, 151] on div "Client Quote £665 Repairer Quote (ex. VAT) 0 Take Rate: 100 %" at bounding box center [293, 149] width 169 height 22
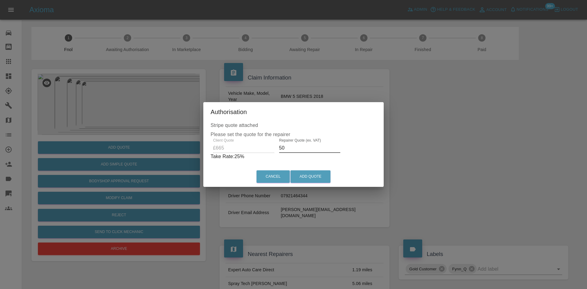
type input "5"
type input "4"
click at [279, 139] on label "Repairer Quote (ex. VAT)" at bounding box center [300, 140] width 42 height 5
click at [279, 143] on input "385" at bounding box center [309, 148] width 61 height 10
drag, startPoint x: 290, startPoint y: 147, endPoint x: 191, endPoint y: 147, distance: 98.5
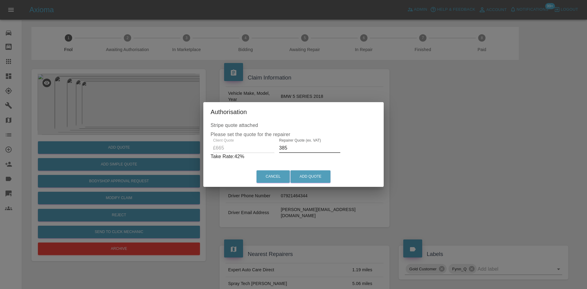
click at [196, 147] on div "Authorisation Stripe quote attached Please set the quote for the repairer Clien…" at bounding box center [293, 144] width 587 height 289
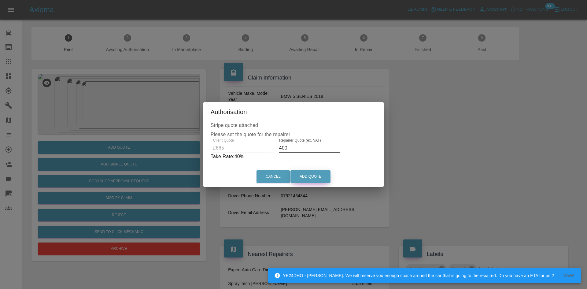
type input "400"
click at [330, 175] on button "Add Quote" at bounding box center [311, 176] width 40 height 13
